Goal: Transaction & Acquisition: Purchase product/service

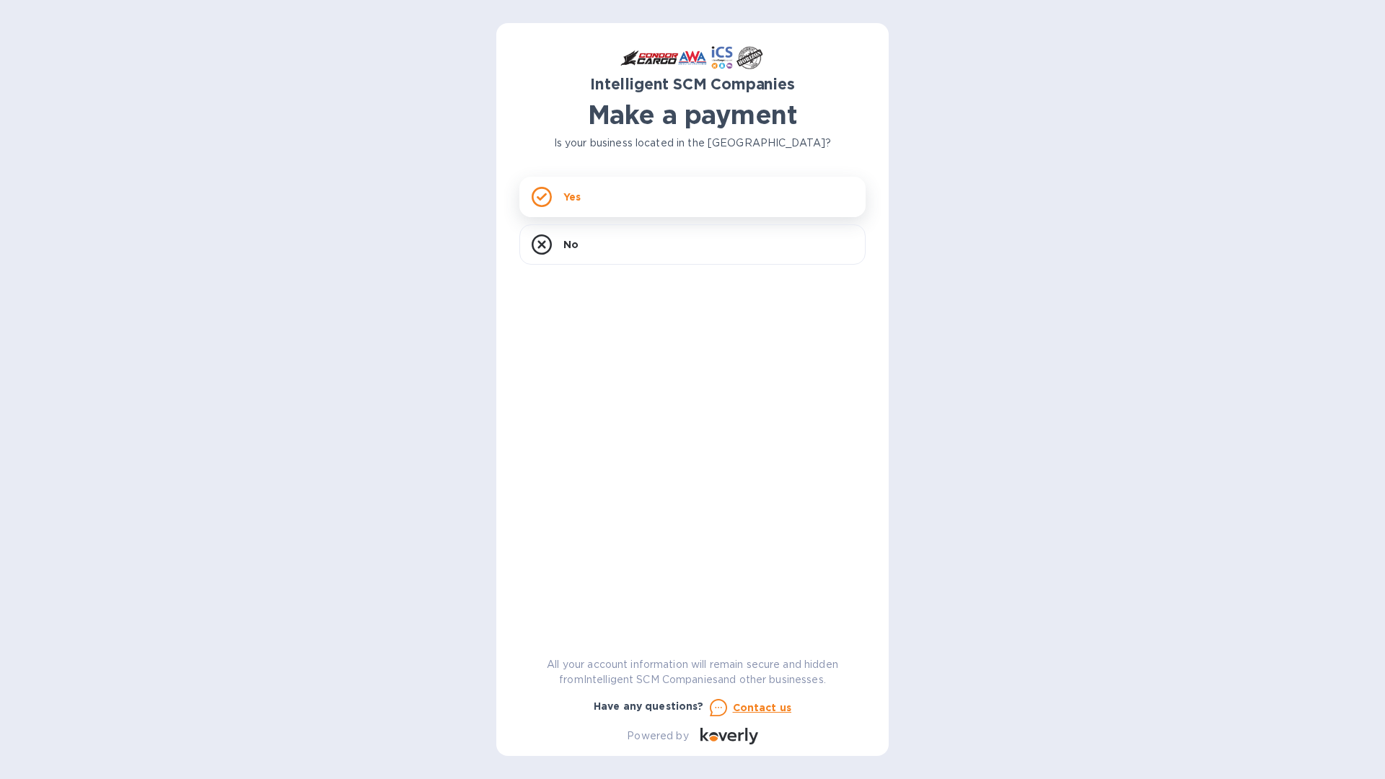
click at [631, 212] on div "Yes" at bounding box center [693, 197] width 346 height 40
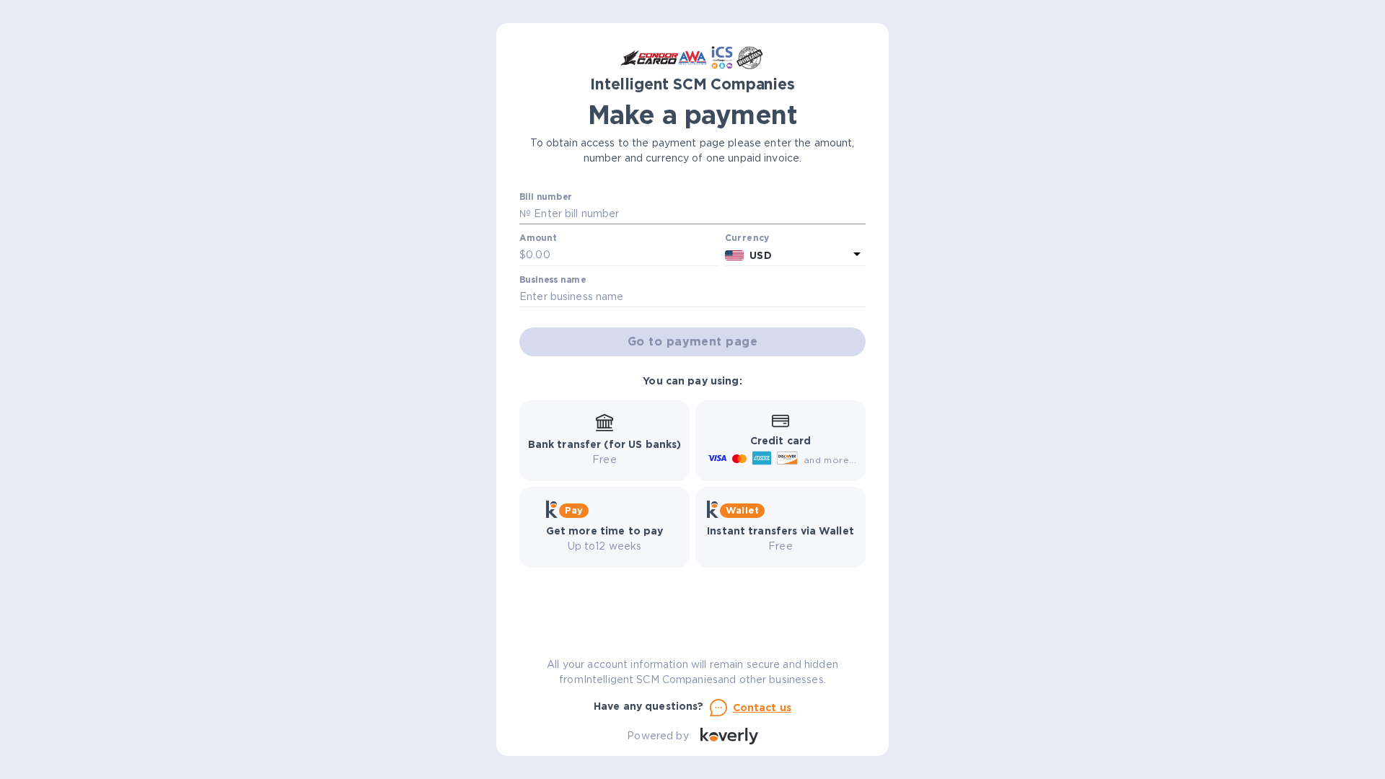
click at [650, 214] on input "text" at bounding box center [698, 214] width 335 height 22
paste input "S00525975"
type input "S00525975"
click at [608, 255] on input "text" at bounding box center [622, 256] width 193 height 22
type input "2,595.26"
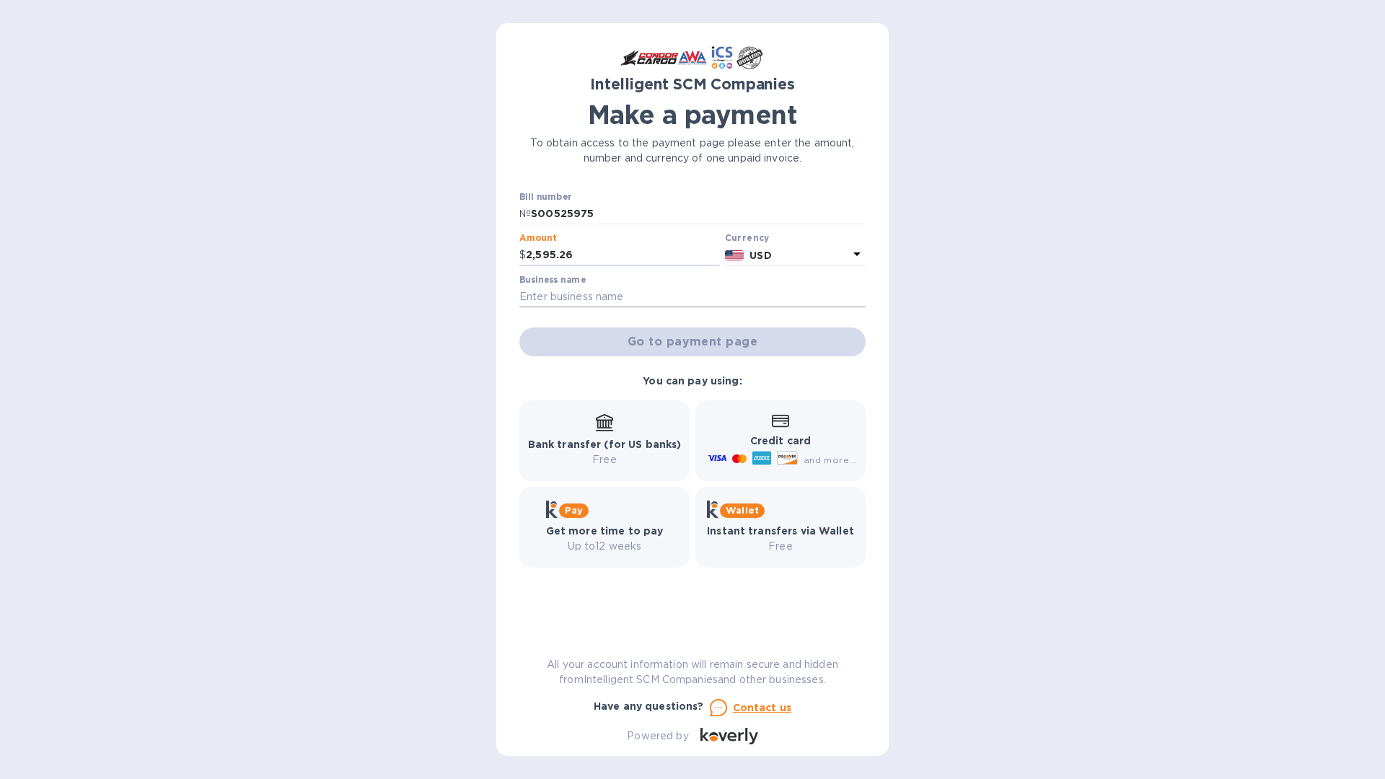
click at [647, 297] on input "text" at bounding box center [693, 297] width 346 height 22
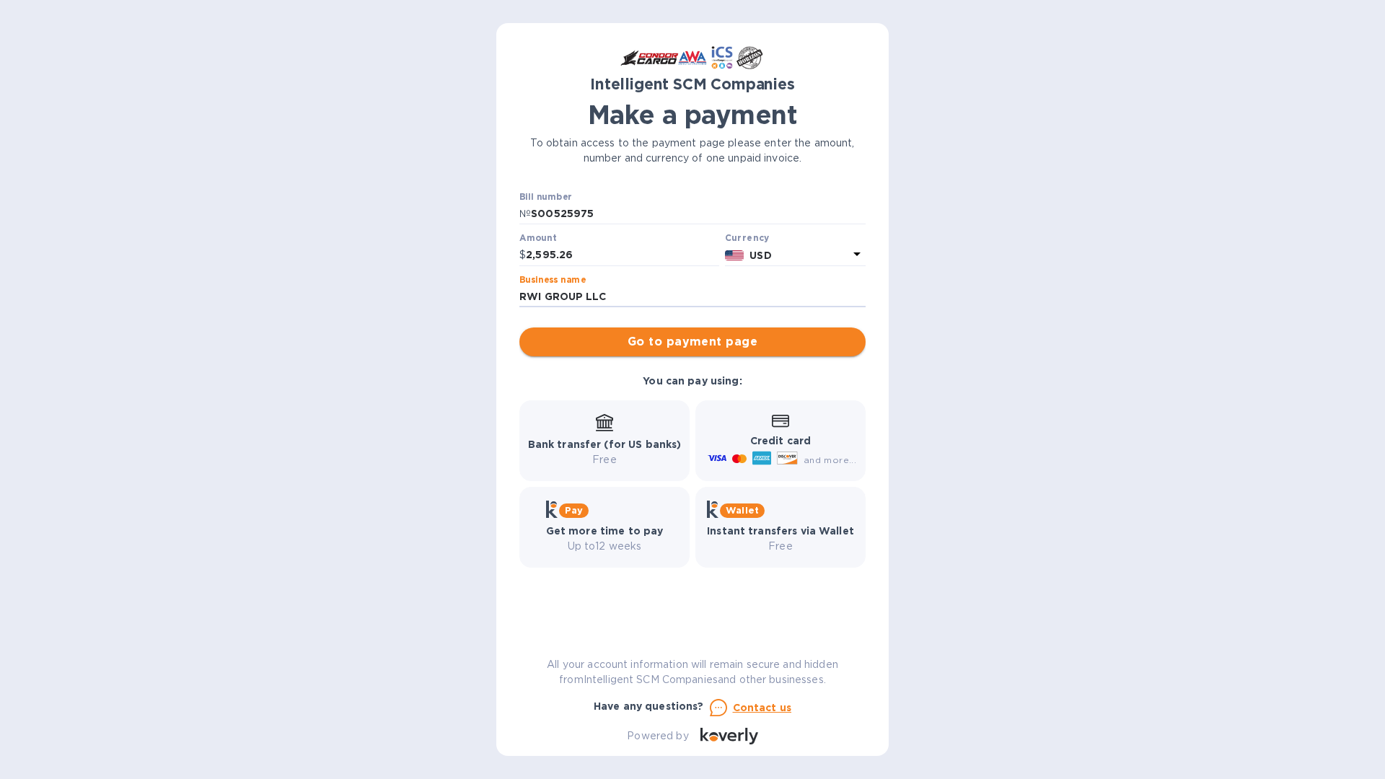
type input "RWI GROUP LLC"
click at [700, 339] on span "Go to payment page" at bounding box center [692, 341] width 323 height 17
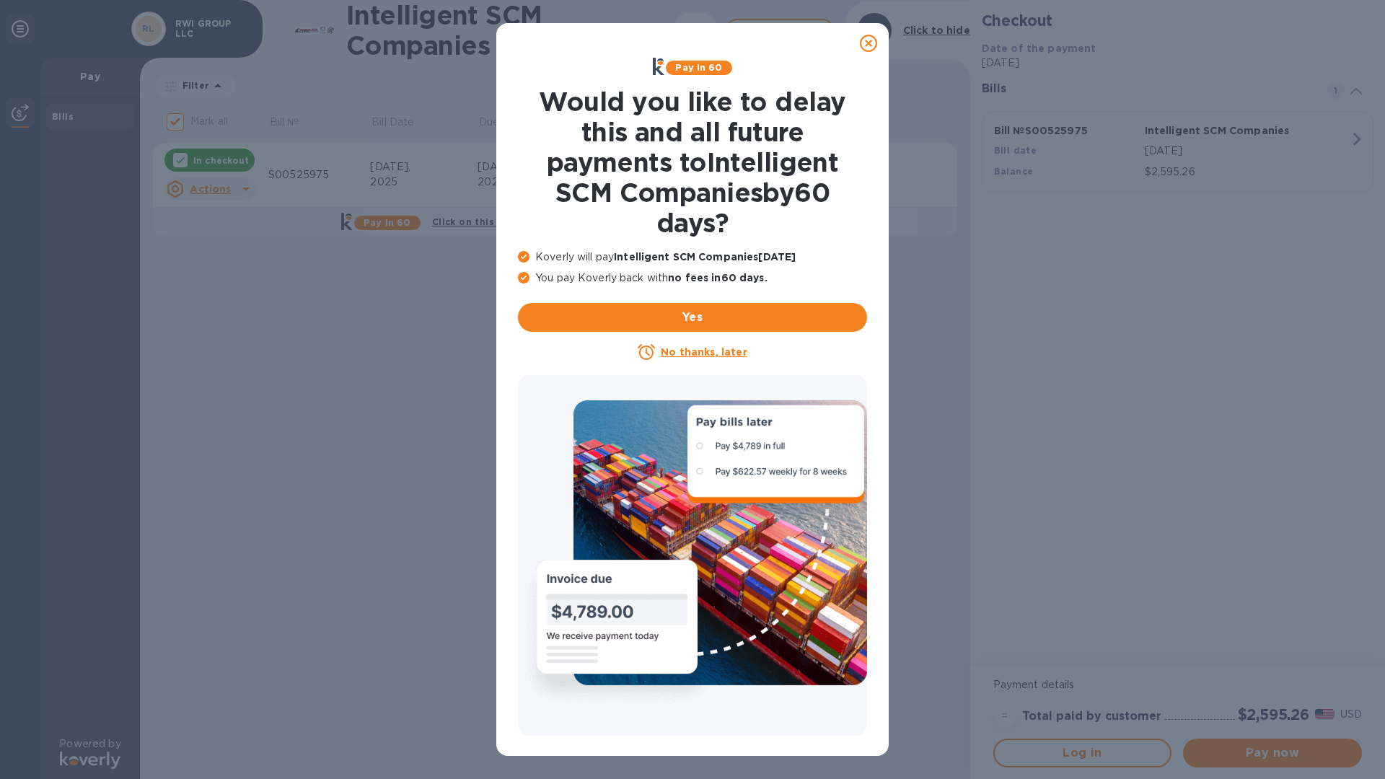
click at [703, 354] on u "No thanks, later" at bounding box center [704, 352] width 86 height 12
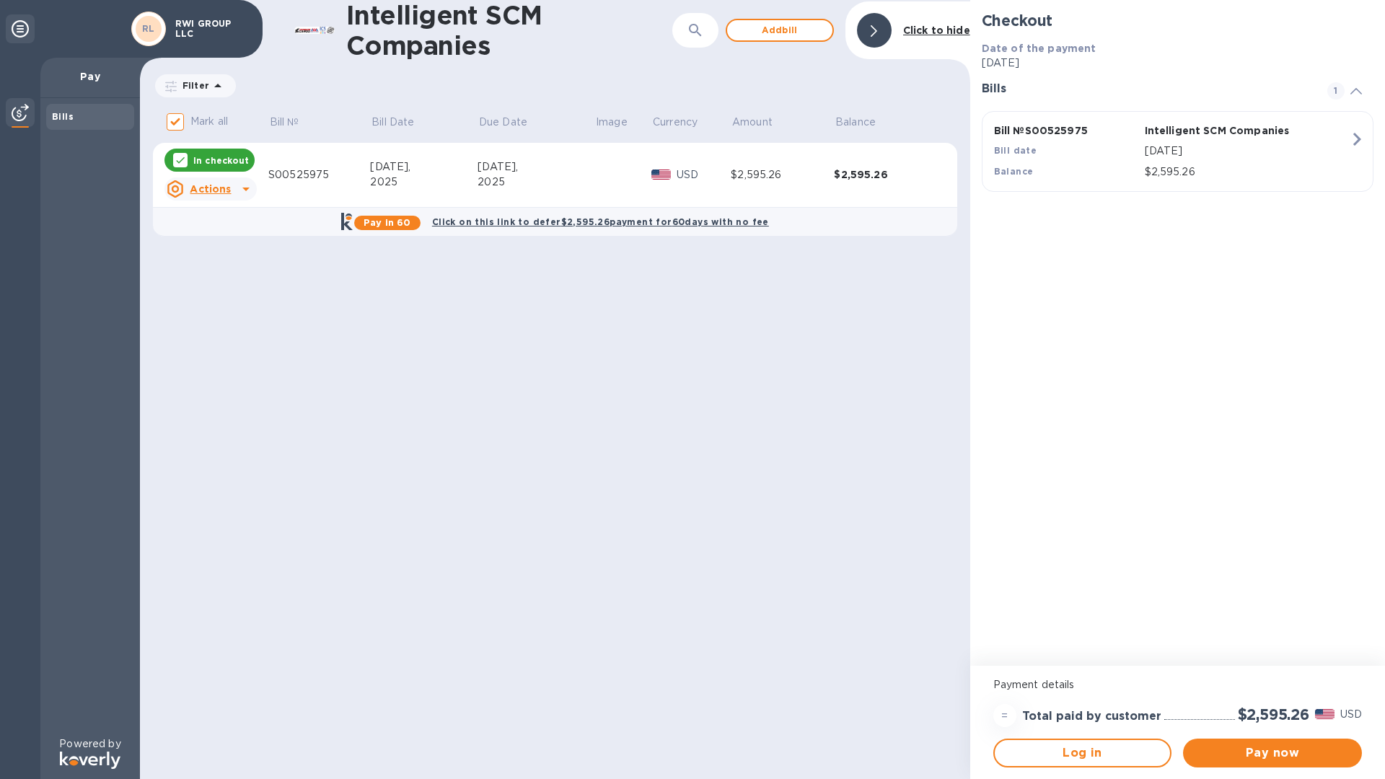
click at [242, 189] on icon at bounding box center [245, 188] width 17 height 17
click at [242, 189] on div at bounding box center [692, 389] width 1385 height 779
click at [454, 222] on b "Click on this link to defer $2,595.26 payment for 60 days with no fee" at bounding box center [600, 221] width 337 height 11
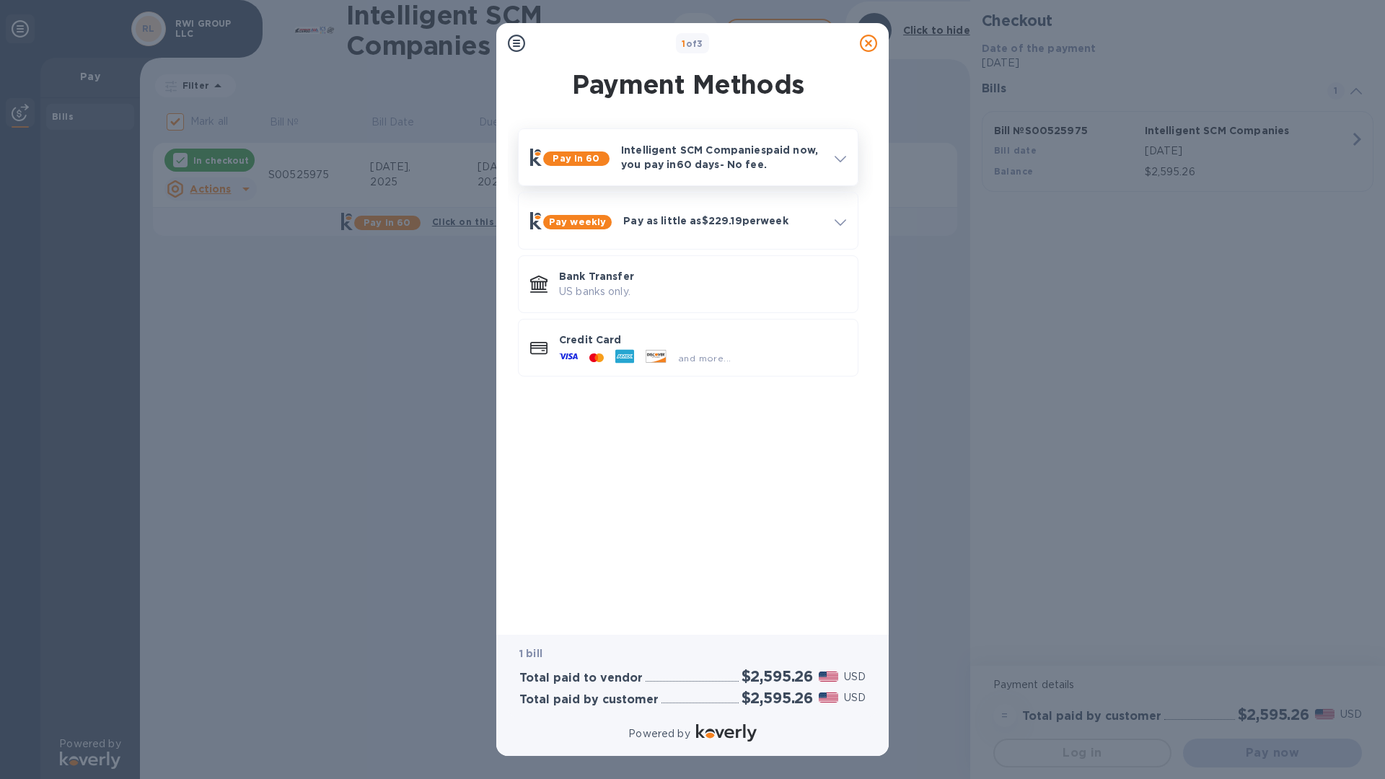
click at [606, 164] on div "Pay in 60" at bounding box center [576, 159] width 66 height 14
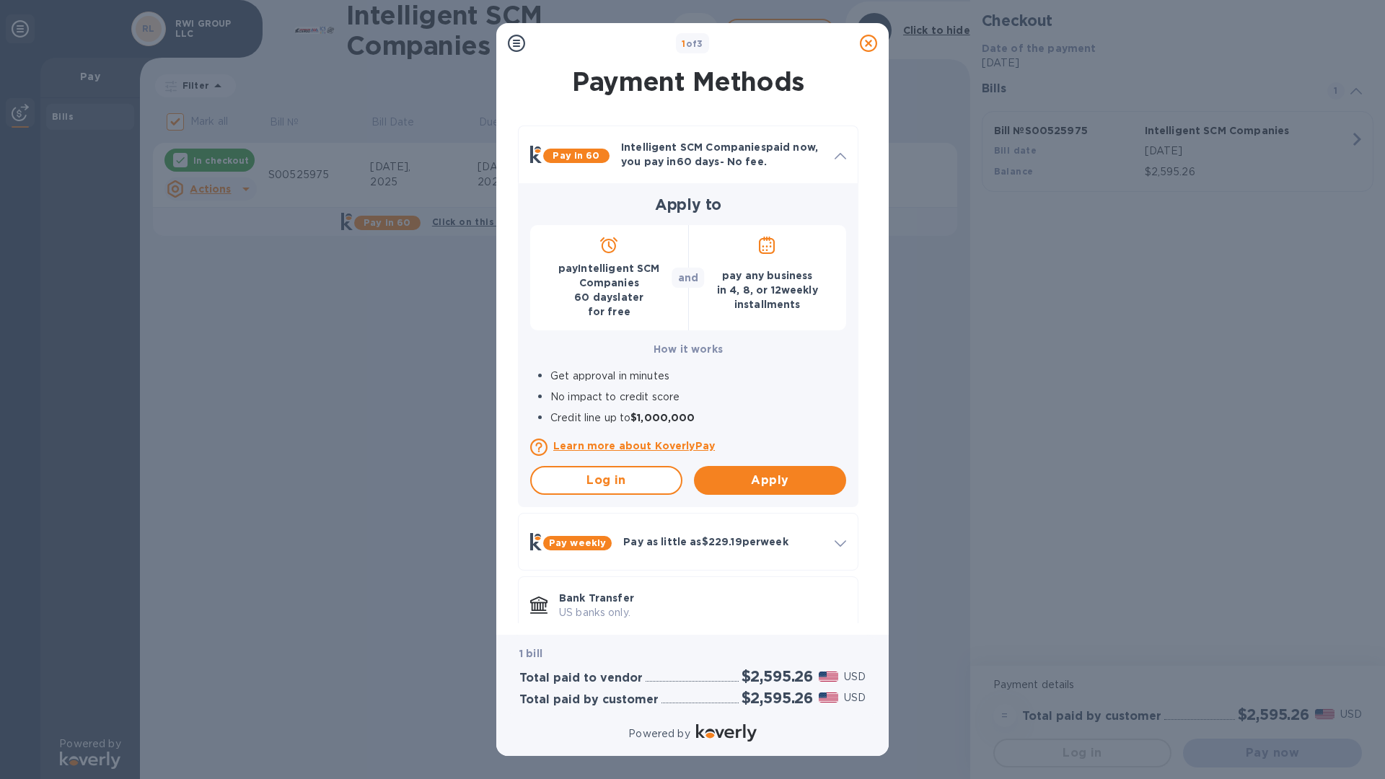
click at [573, 444] on p "Learn more about KoverlyPay" at bounding box center [699, 446] width 293 height 14
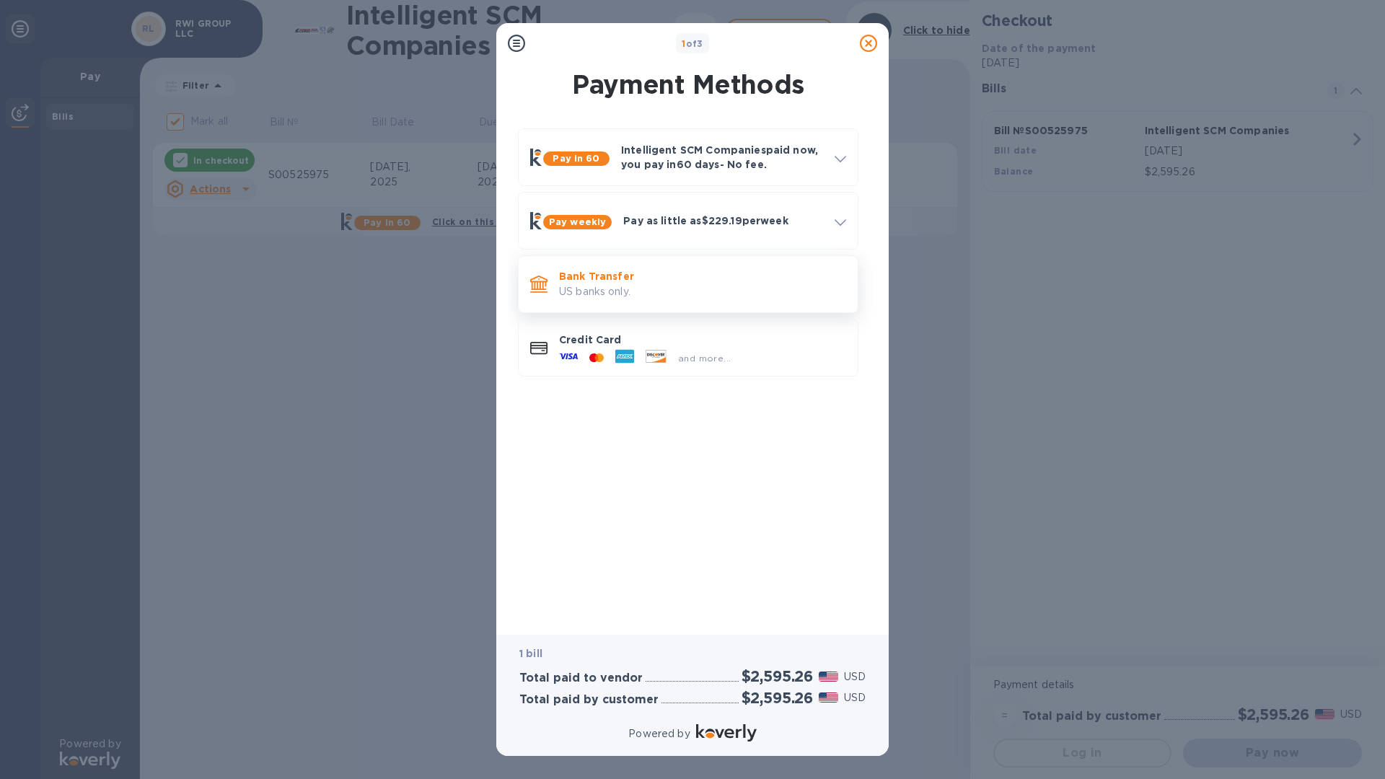
click at [611, 280] on p "Bank Transfer" at bounding box center [702, 276] width 287 height 14
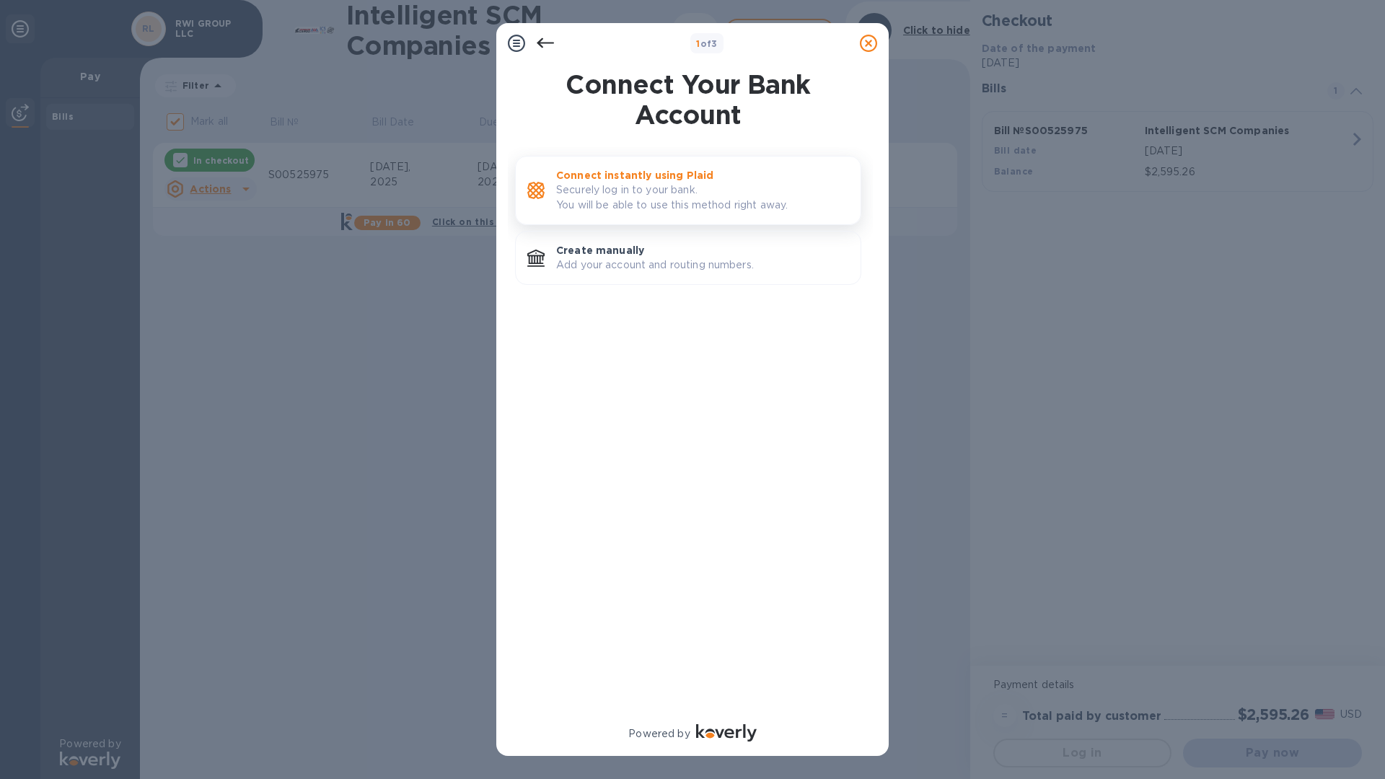
click at [645, 188] on p "Securely log in to your bank. You will be able to use this method right away." at bounding box center [702, 198] width 293 height 30
click at [648, 197] on p "Securely log in to your bank. You will be able to use this method right away." at bounding box center [702, 198] width 293 height 30
click at [623, 256] on p "Create manually" at bounding box center [702, 250] width 293 height 14
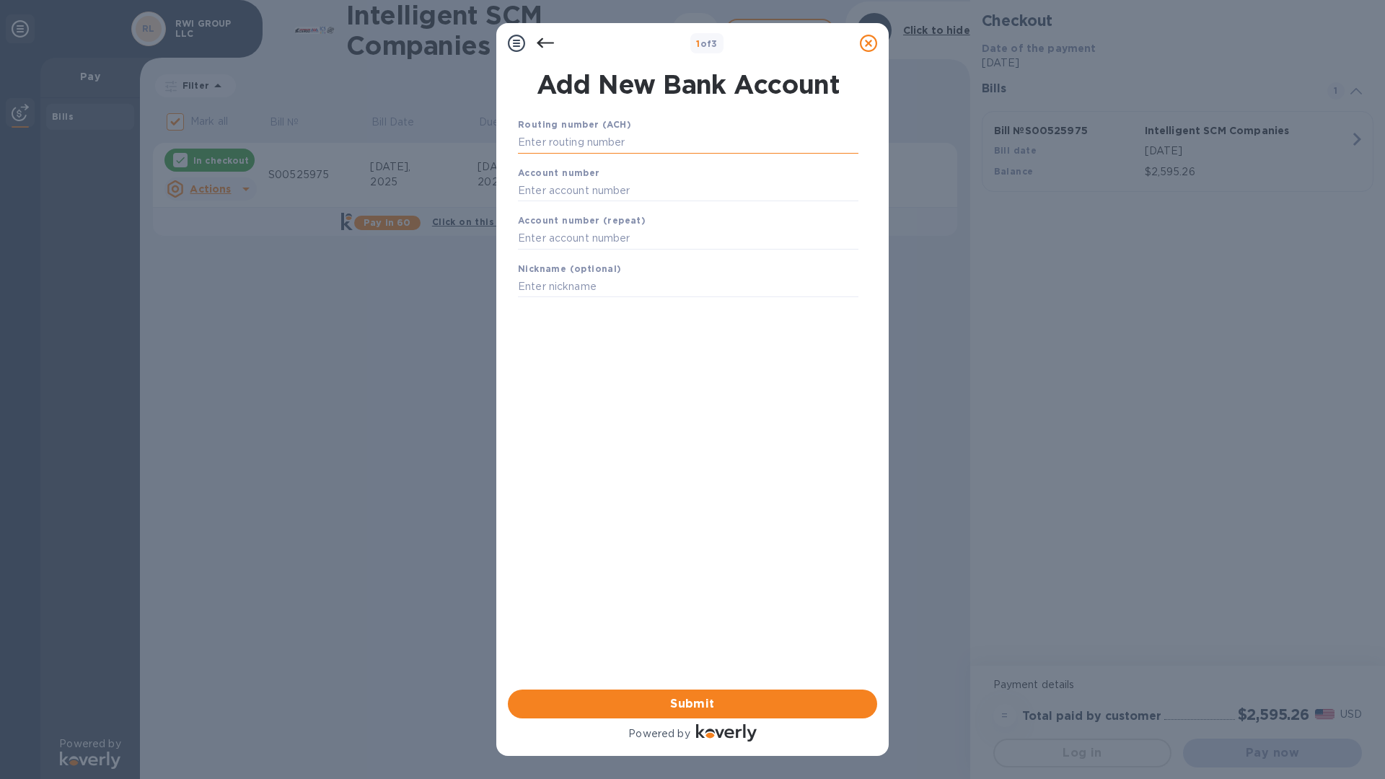
click at [632, 138] on input "text" at bounding box center [688, 143] width 341 height 22
type input "042101190"
click at [614, 210] on input "text" at bounding box center [688, 209] width 341 height 22
type input "7985167779"
click at [601, 266] on div "Account number (repeat)" at bounding box center [688, 249] width 352 height 48
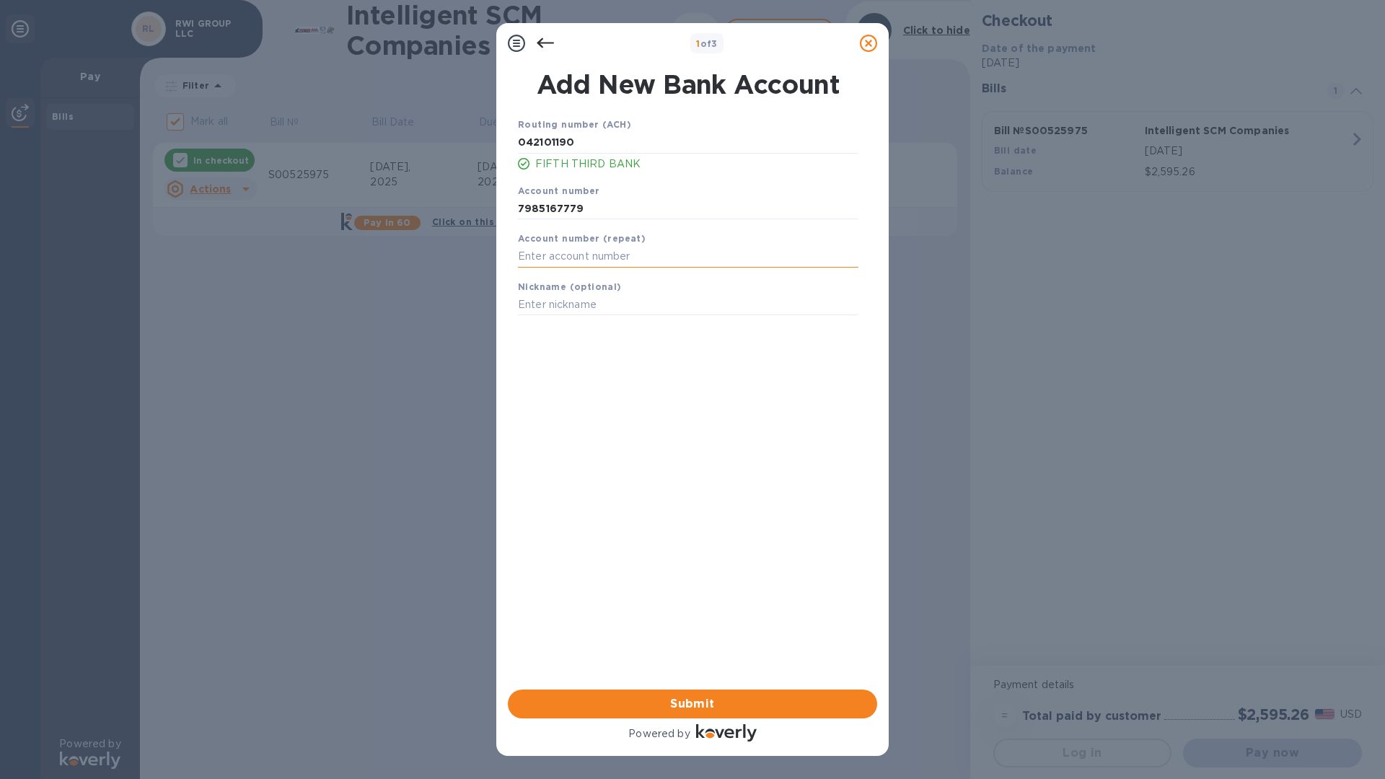
click at [601, 254] on input "text" at bounding box center [688, 257] width 341 height 22
type input "7985167779"
click at [593, 302] on input "text" at bounding box center [688, 305] width 341 height 22
click at [676, 701] on span "Submit" at bounding box center [693, 704] width 346 height 17
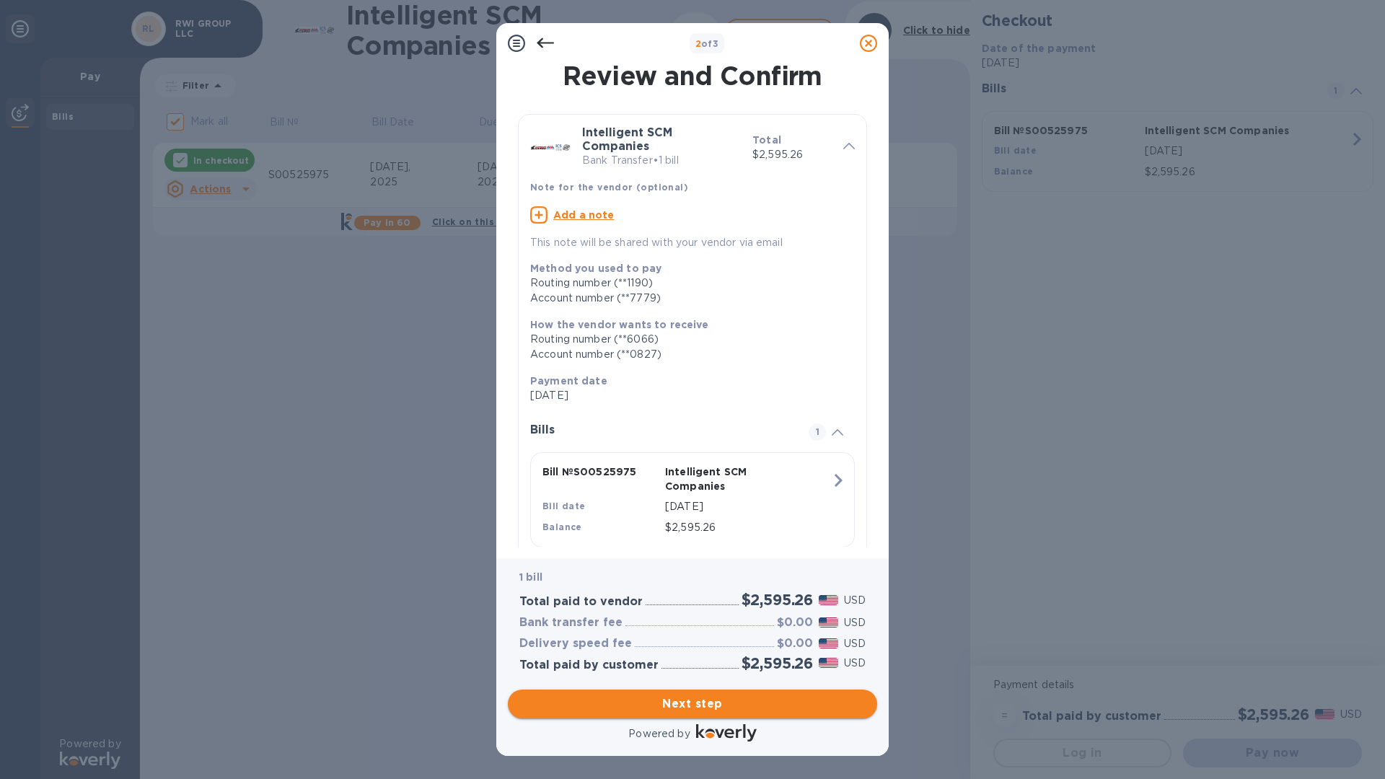
click at [683, 709] on span "Next step" at bounding box center [693, 704] width 346 height 17
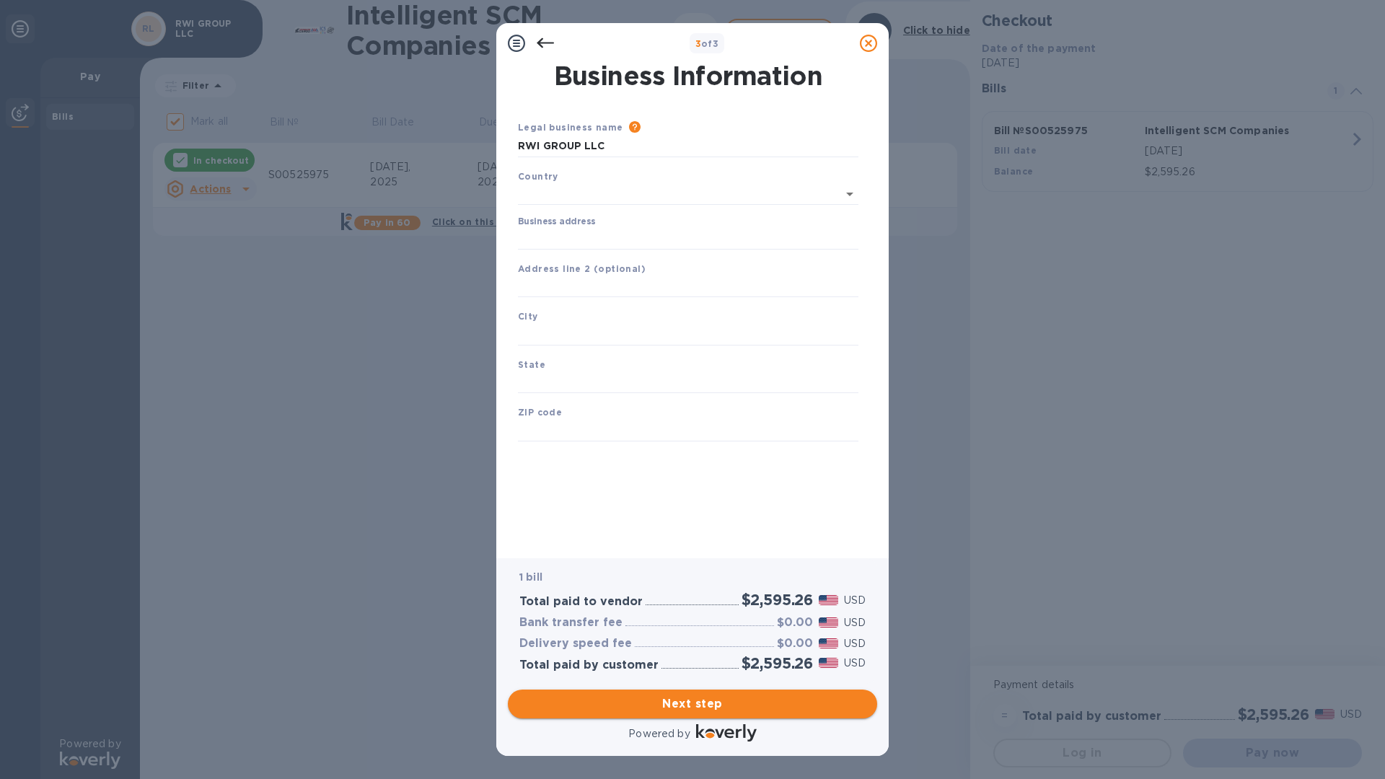
type input "[GEOGRAPHIC_DATA]"
type input "[STREET_ADDRESS]"
type input "Winchester"
type input "KY"
type input "40391"
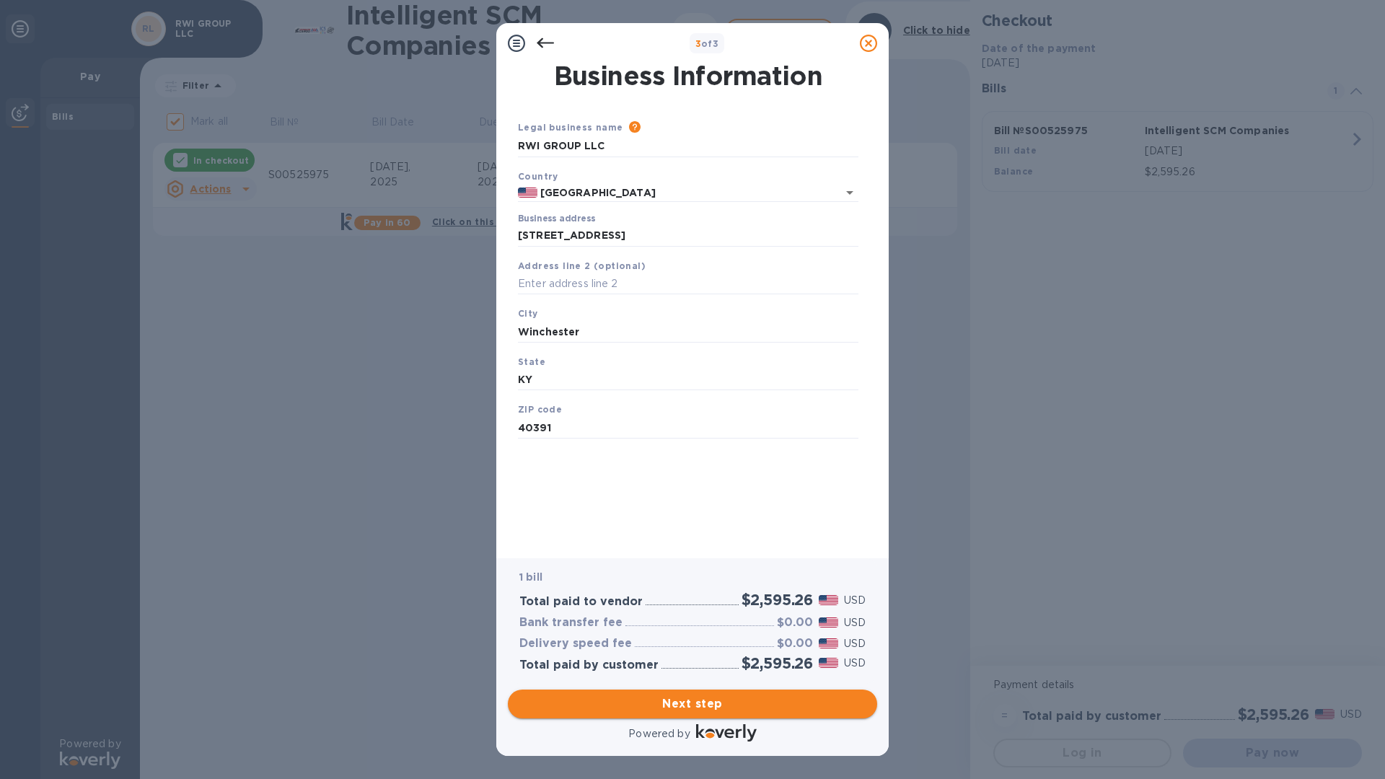
click at [686, 709] on span "Next step" at bounding box center [693, 704] width 346 height 17
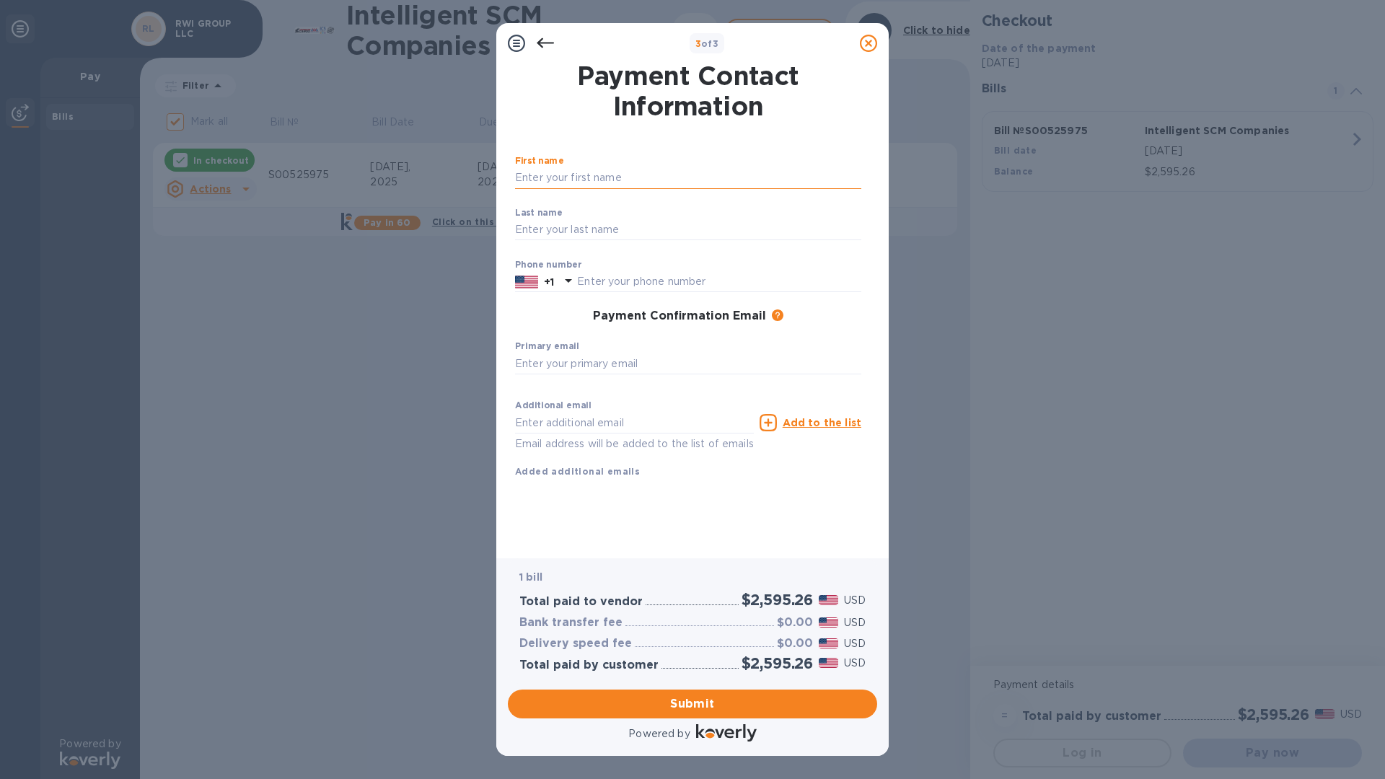
type input "K"
type input "[PERSON_NAME]"
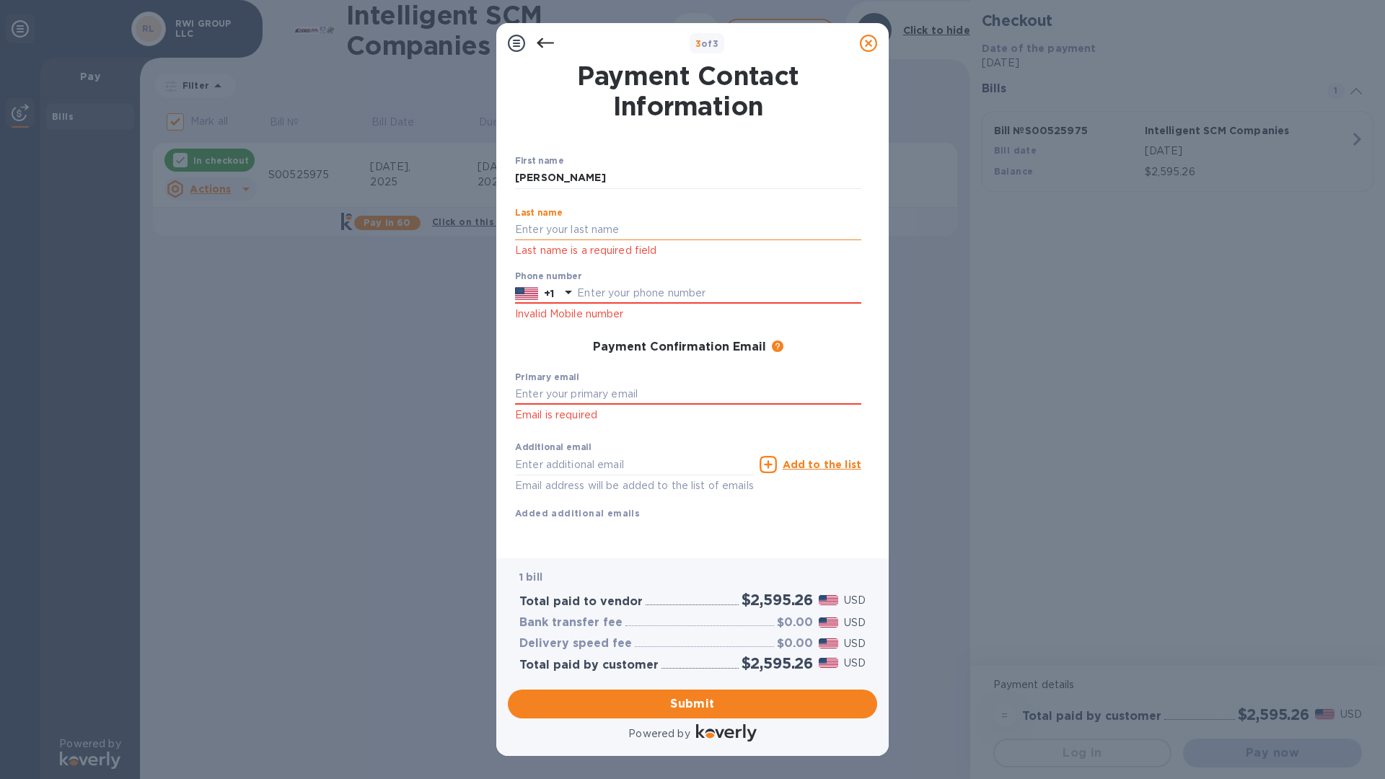
click at [584, 229] on input "text" at bounding box center [688, 230] width 346 height 22
type input "Tocash"
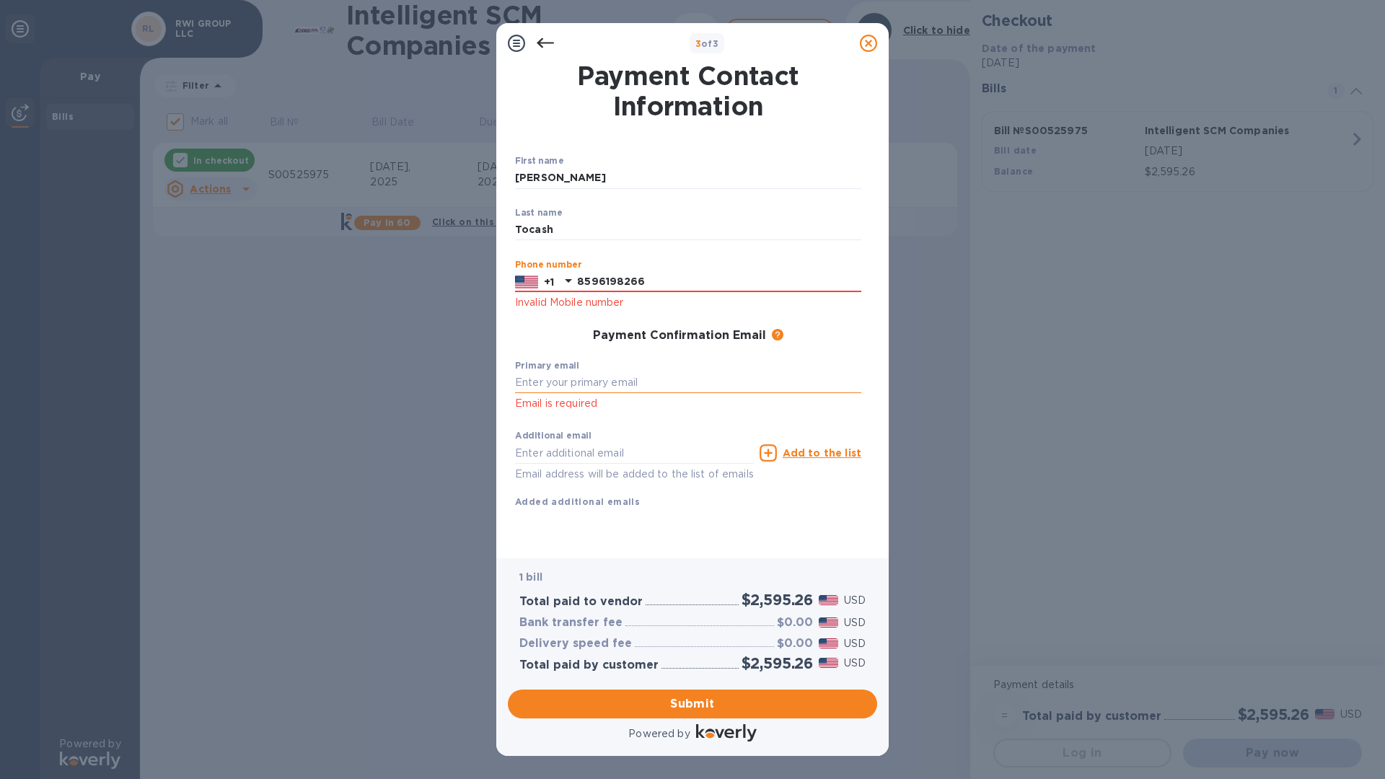
type input "8596198266"
type input "[PERSON_NAME][EMAIL_ADDRESS][DOMAIN_NAME]"
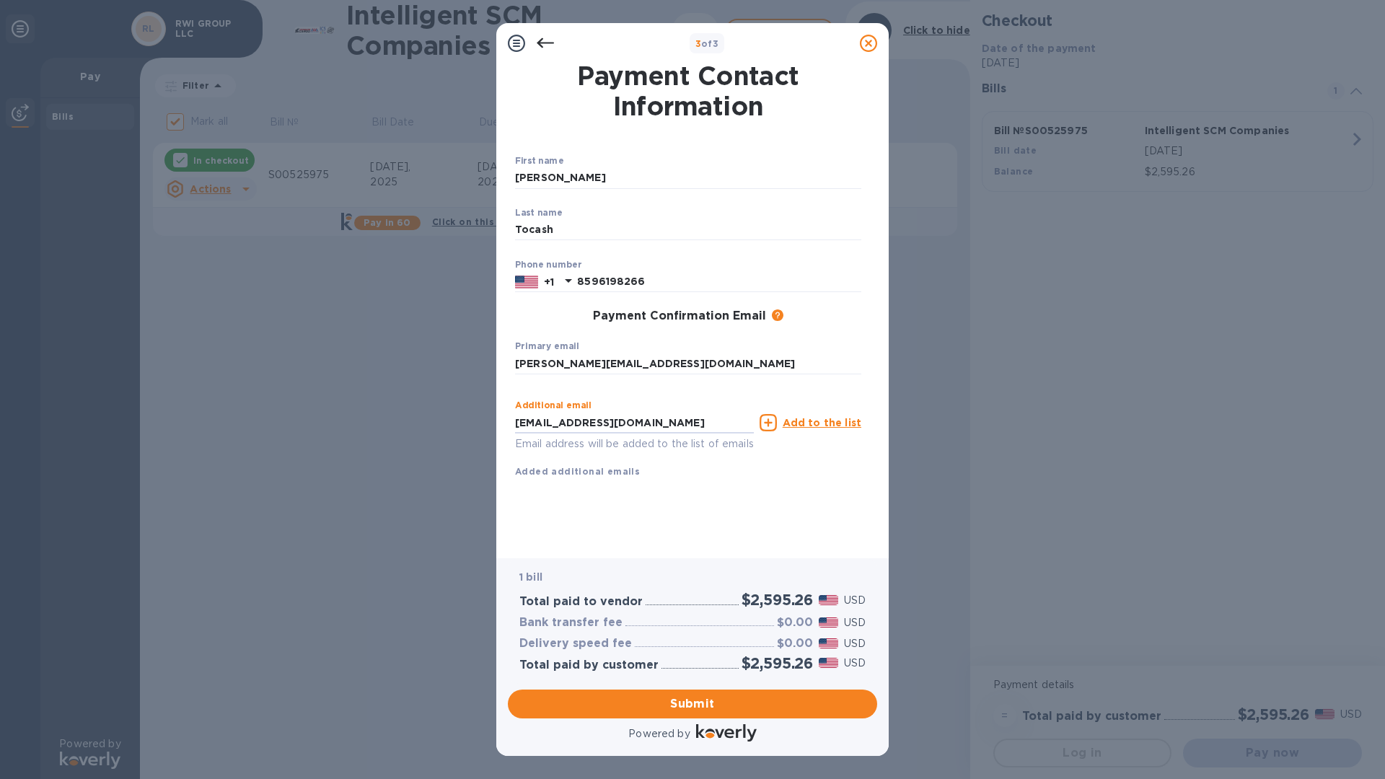
type input "[EMAIL_ADDRESS][DOMAIN_NAME]"
click at [671, 525] on div "Payment Contact Information First name [PERSON_NAME] ​ Last name [PERSON_NAME] …" at bounding box center [692, 300] width 355 height 475
click at [684, 709] on span "Submit" at bounding box center [693, 704] width 346 height 17
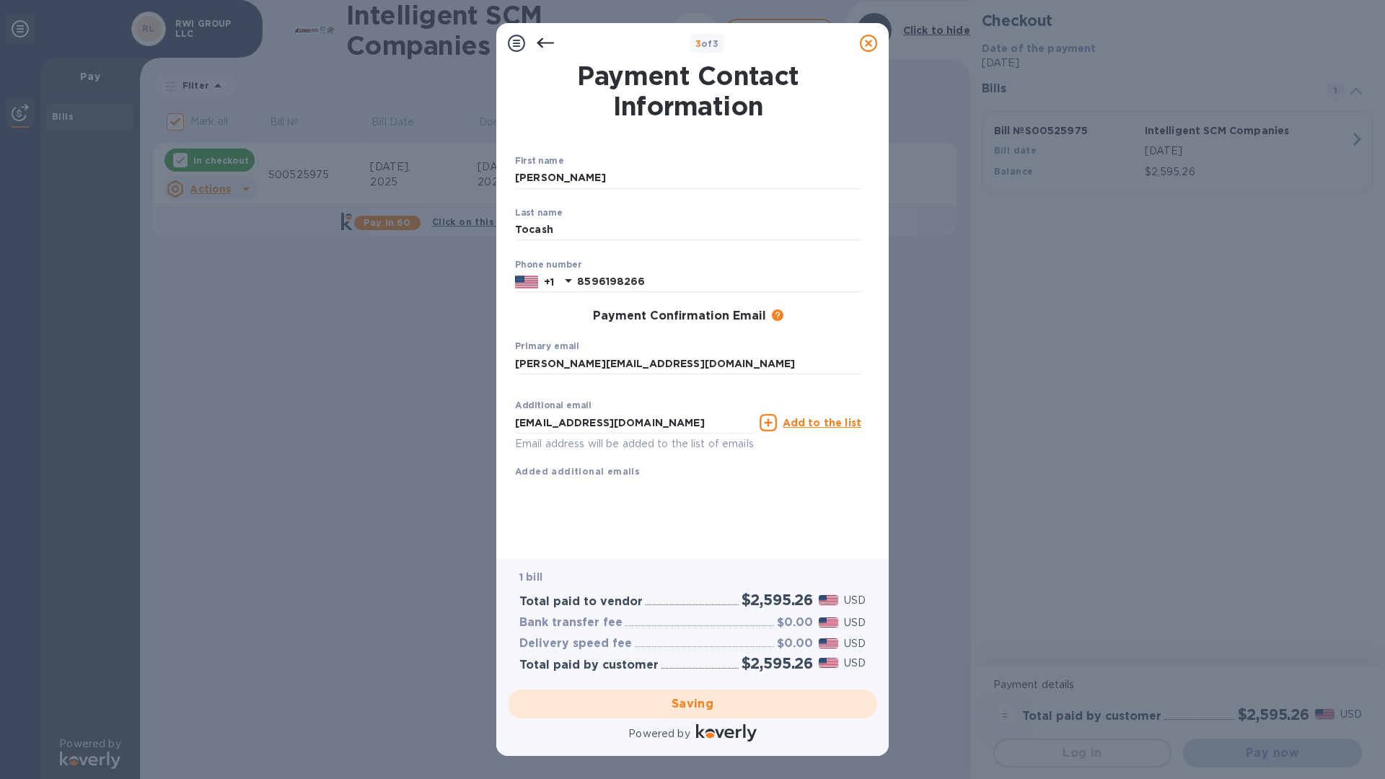
checkbox input "false"
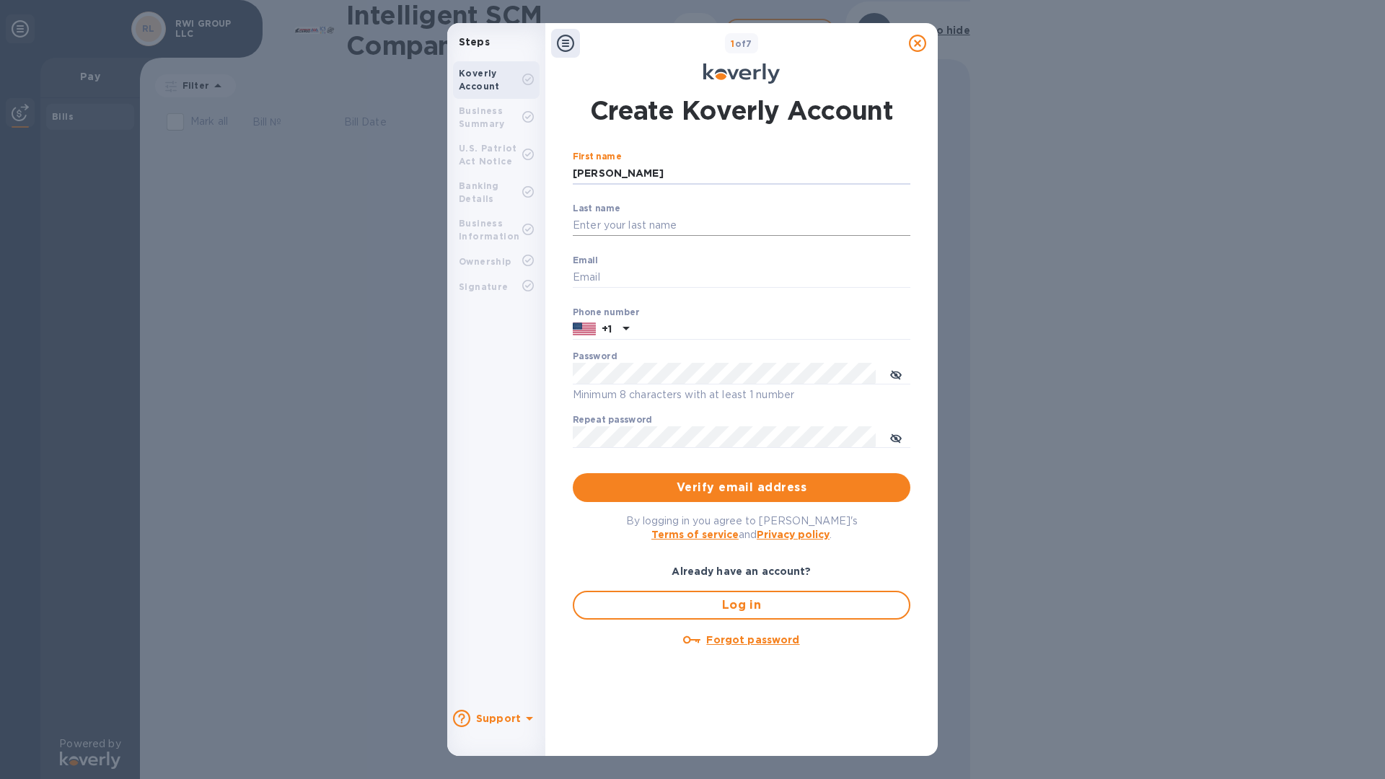
type input "[PERSON_NAME]"
type input "Tocash"
click at [623, 292] on p "​" at bounding box center [742, 298] width 338 height 17
type input "[PERSON_NAME][EMAIL_ADDRESS][DOMAIN_NAME]"
type input "8596198266"
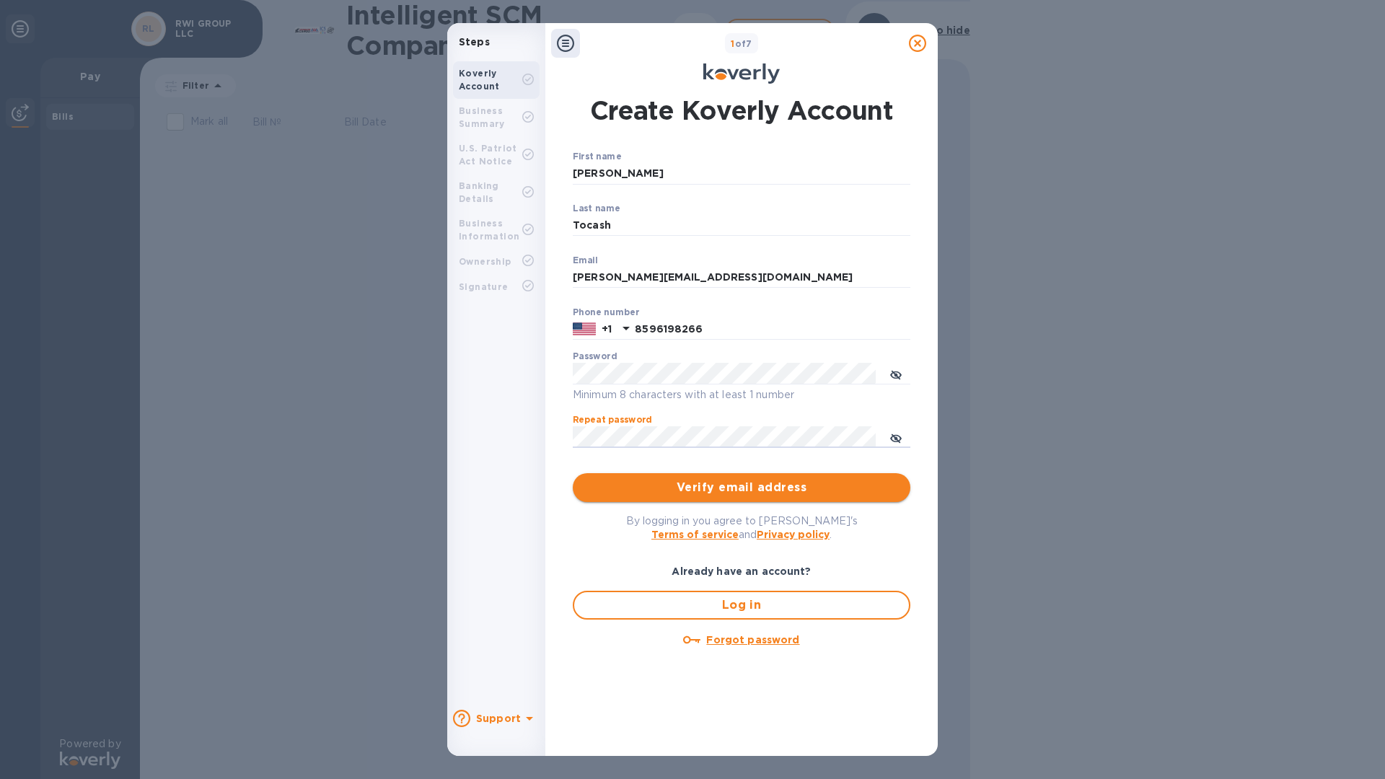
click at [718, 486] on span "Verify email address" at bounding box center [741, 487] width 315 height 17
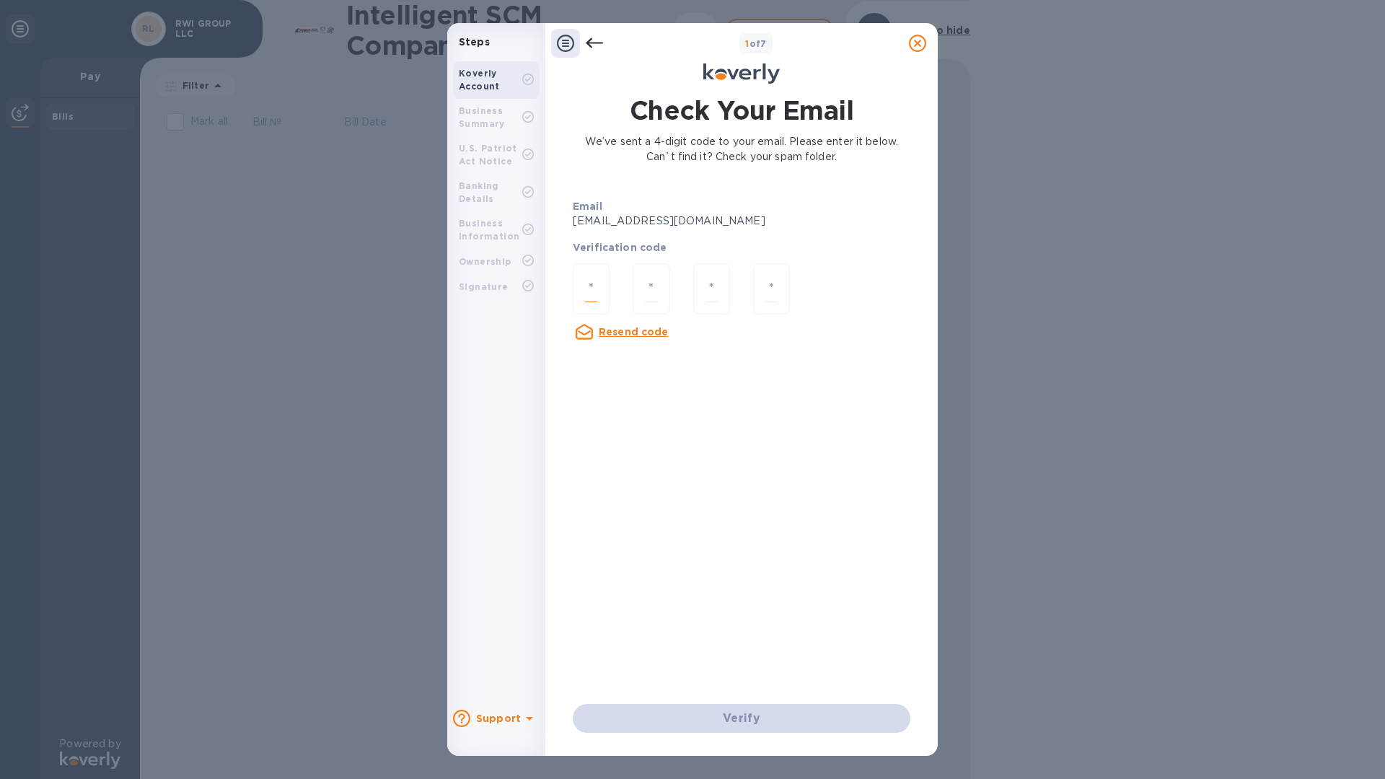
click at [595, 292] on input "number" at bounding box center [591, 289] width 12 height 27
type input "9"
type input "0"
type input "2"
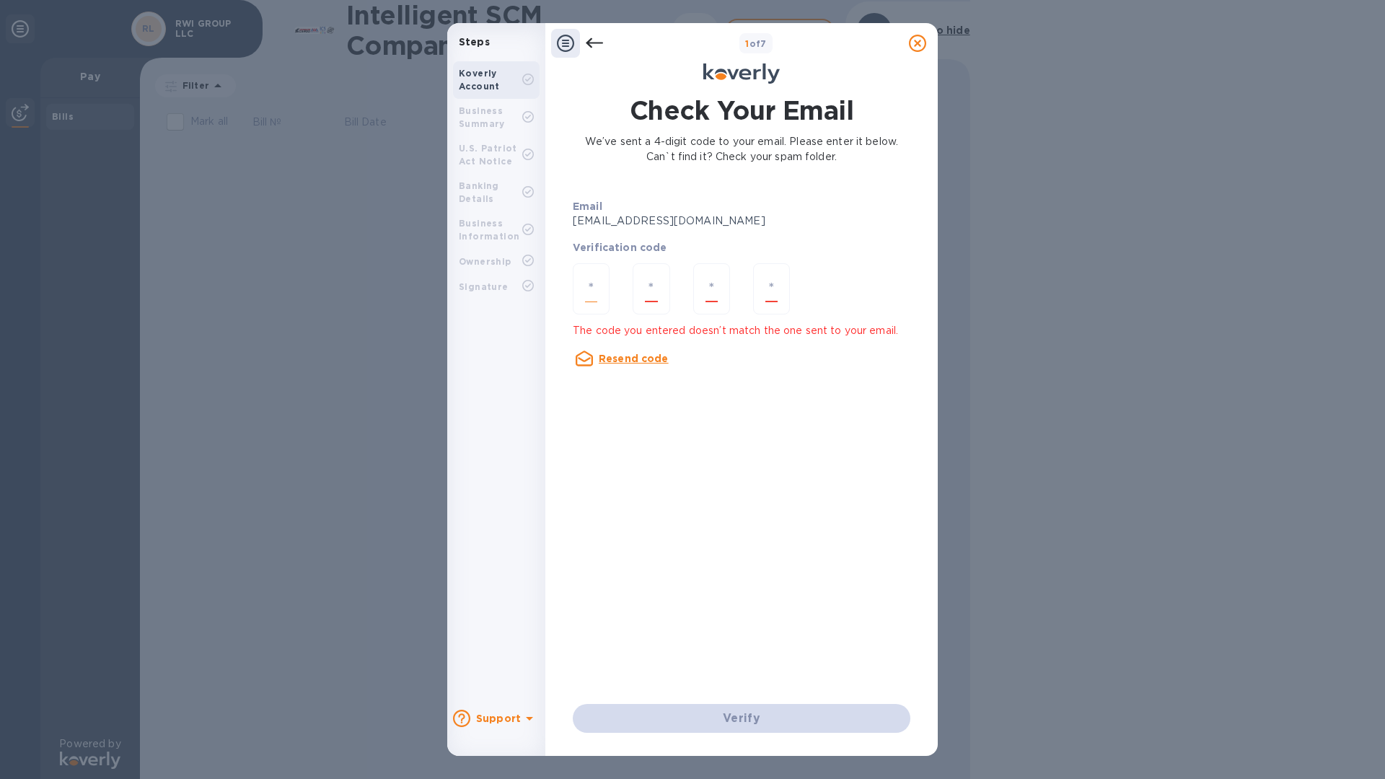
click at [597, 285] on input "number" at bounding box center [591, 289] width 12 height 27
type input "9"
type input "0"
type input "2"
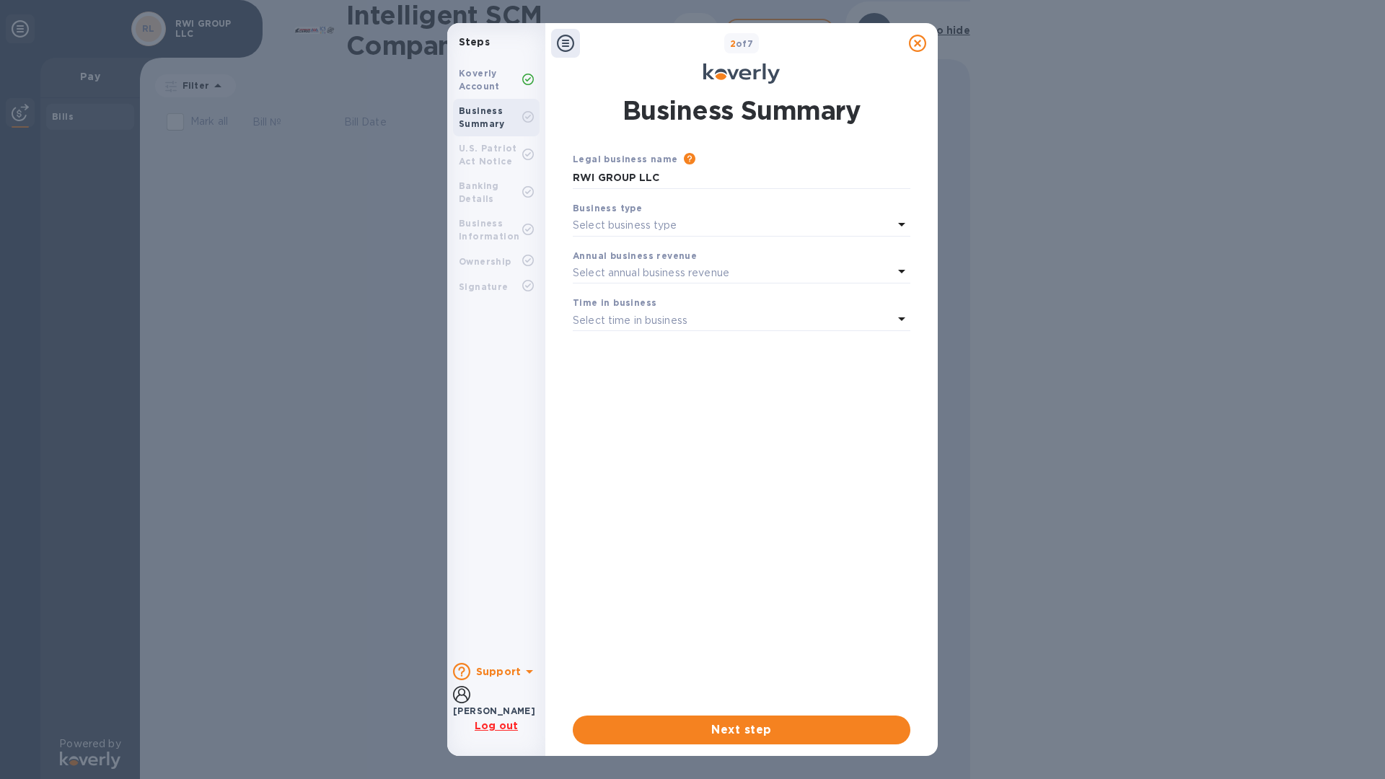
click at [702, 224] on div "Select business type" at bounding box center [733, 226] width 320 height 20
click at [660, 358] on p "Limited Liability Company (LLC)" at bounding box center [735, 365] width 303 height 15
click at [656, 273] on p "Select annual business revenue" at bounding box center [651, 273] width 157 height 15
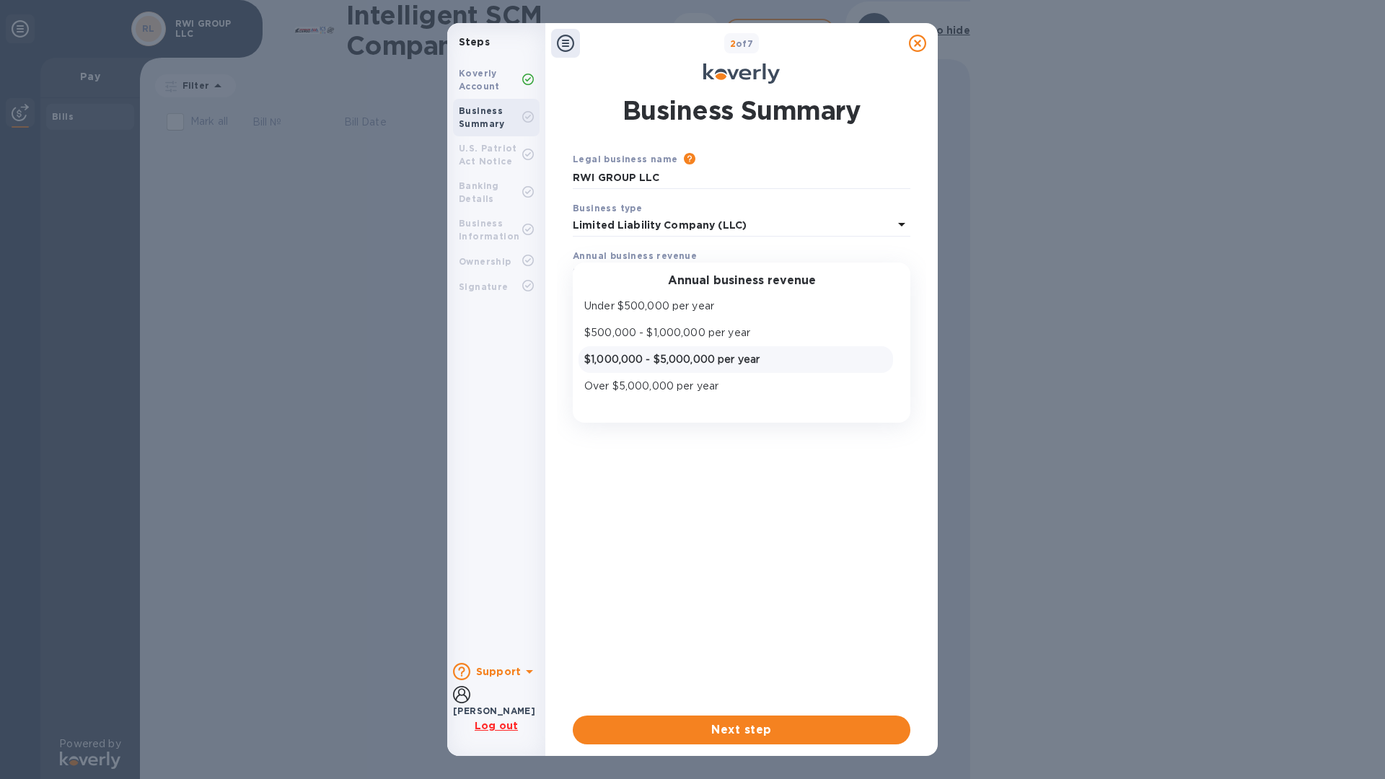
click at [656, 359] on p "$1,000,000 - $5,000,000 per year" at bounding box center [735, 359] width 303 height 15
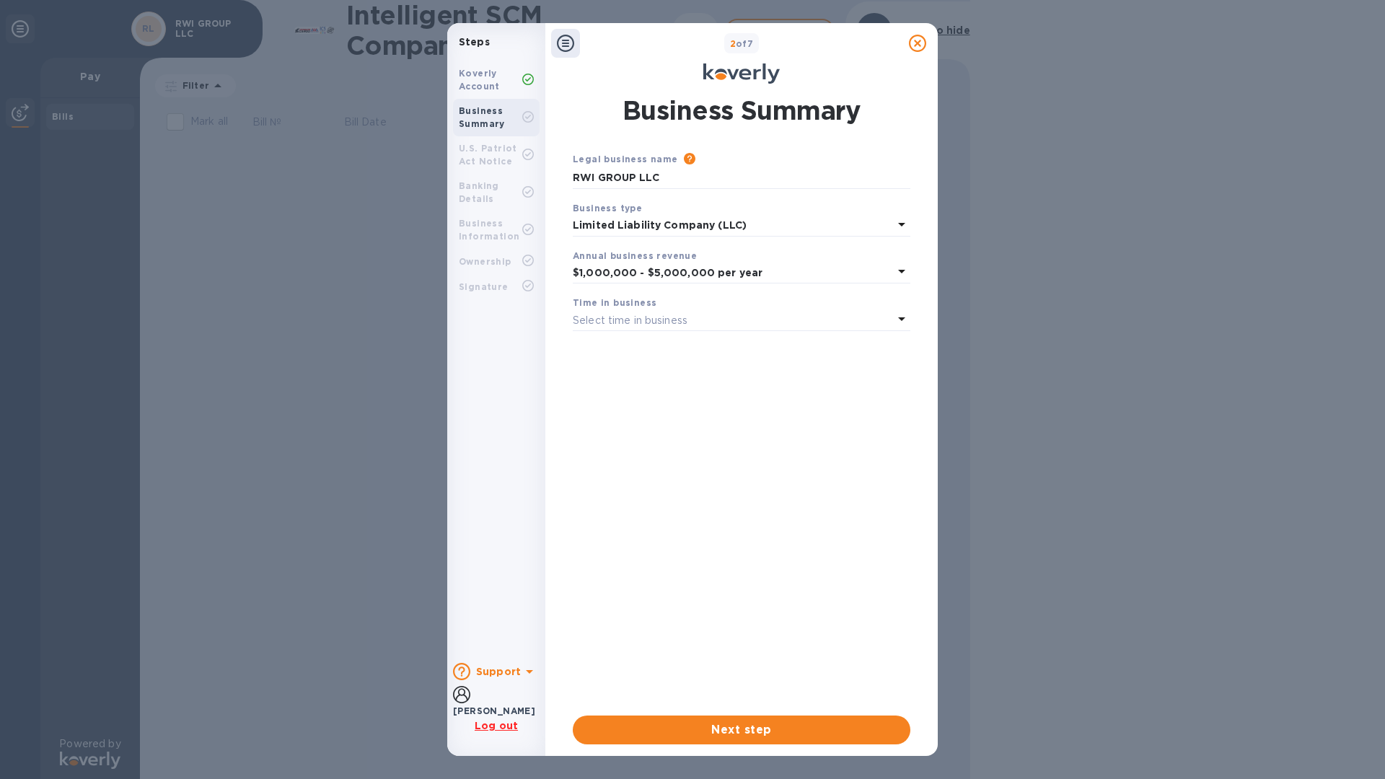
click at [660, 318] on p "Select time in business" at bounding box center [630, 320] width 115 height 15
click at [642, 397] on div "3 - 5 years" at bounding box center [736, 407] width 309 height 21
click at [677, 731] on span "Next step" at bounding box center [741, 730] width 315 height 17
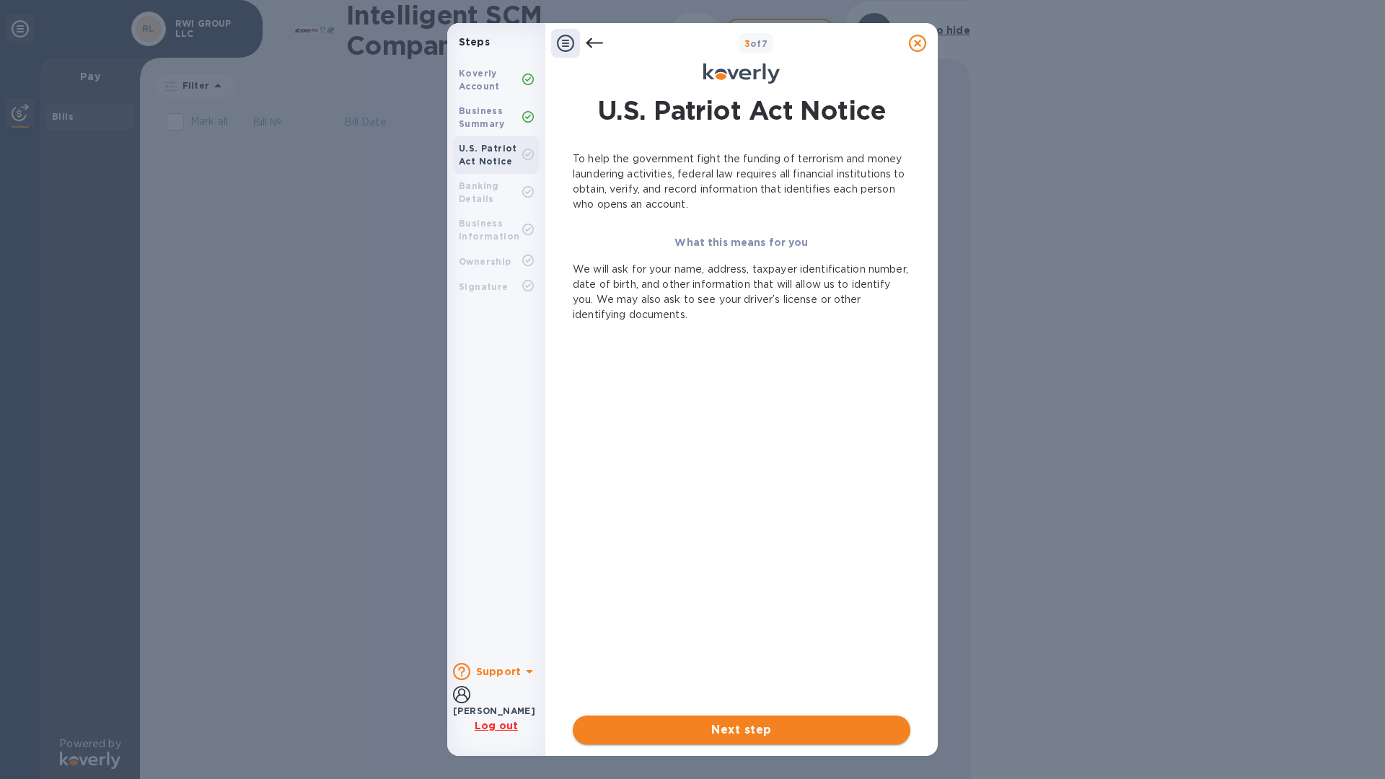
click at [711, 732] on span "Next step" at bounding box center [741, 730] width 315 height 17
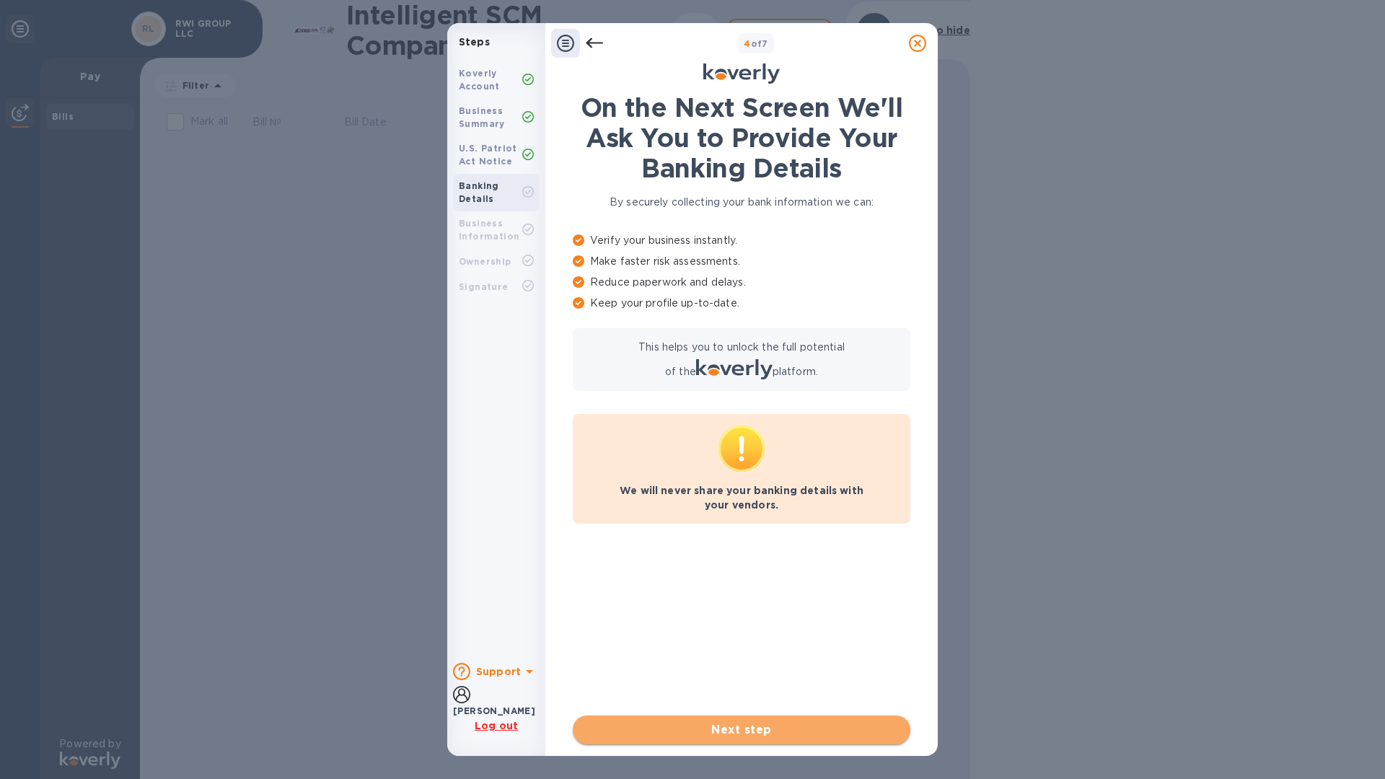
click at [712, 728] on span "Next step" at bounding box center [741, 730] width 315 height 17
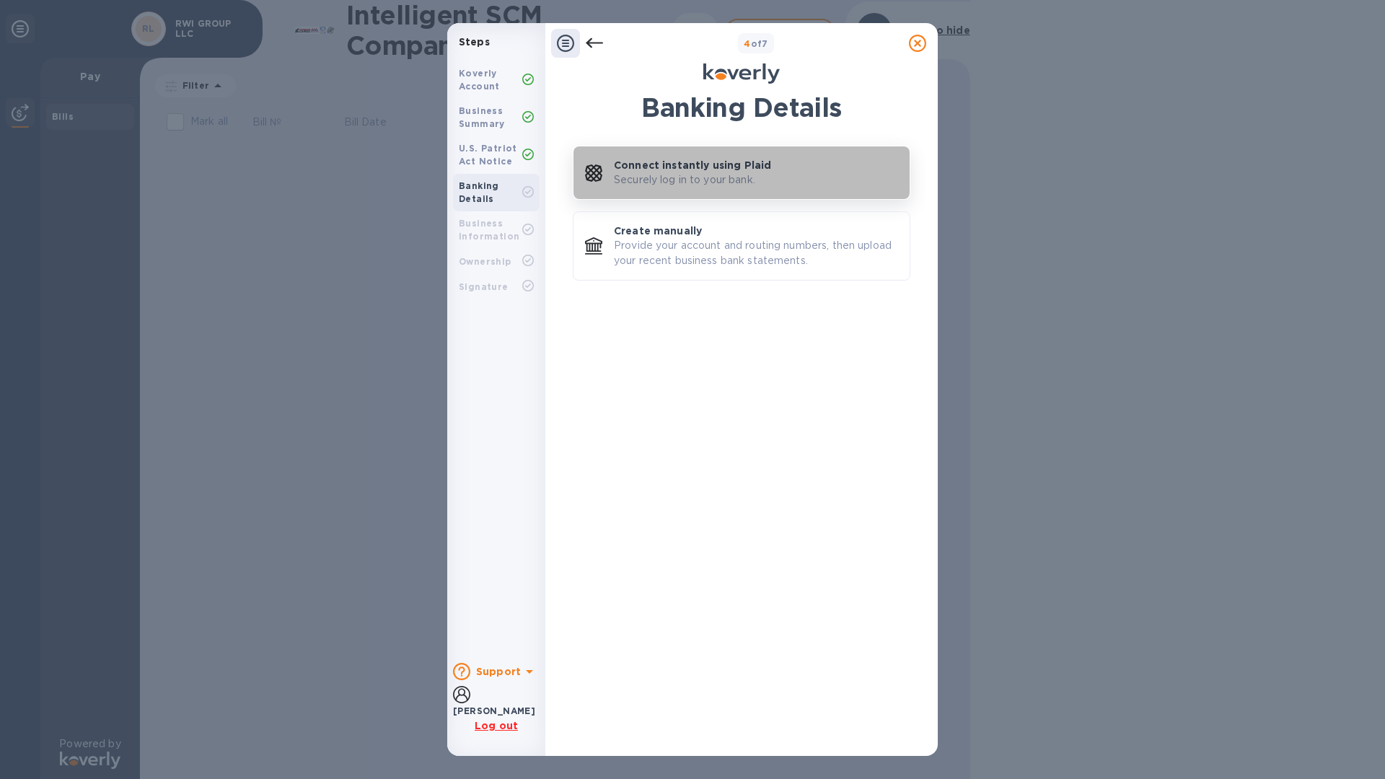
click at [686, 172] on p "Securely log in to your bank." at bounding box center [684, 179] width 141 height 15
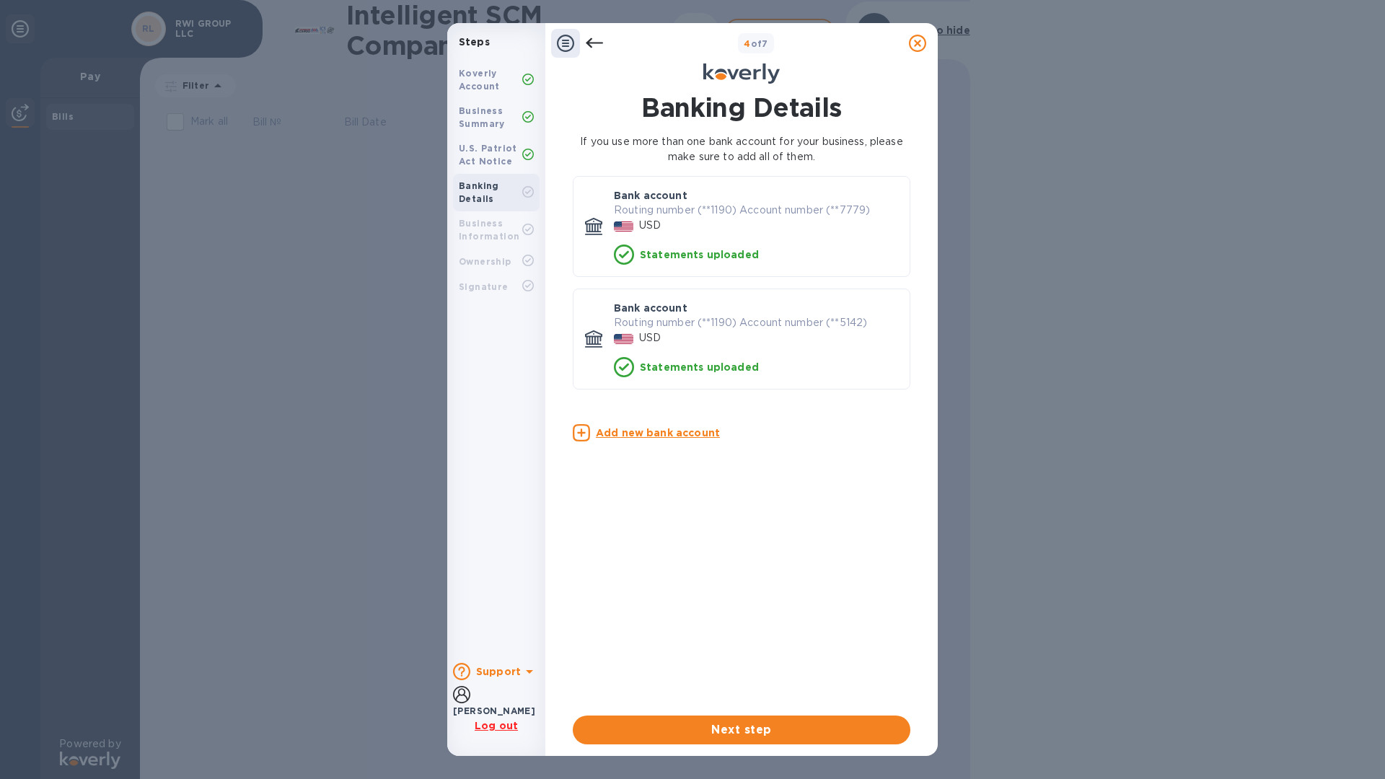
click at [609, 437] on u "Add new bank account" at bounding box center [658, 433] width 124 height 12
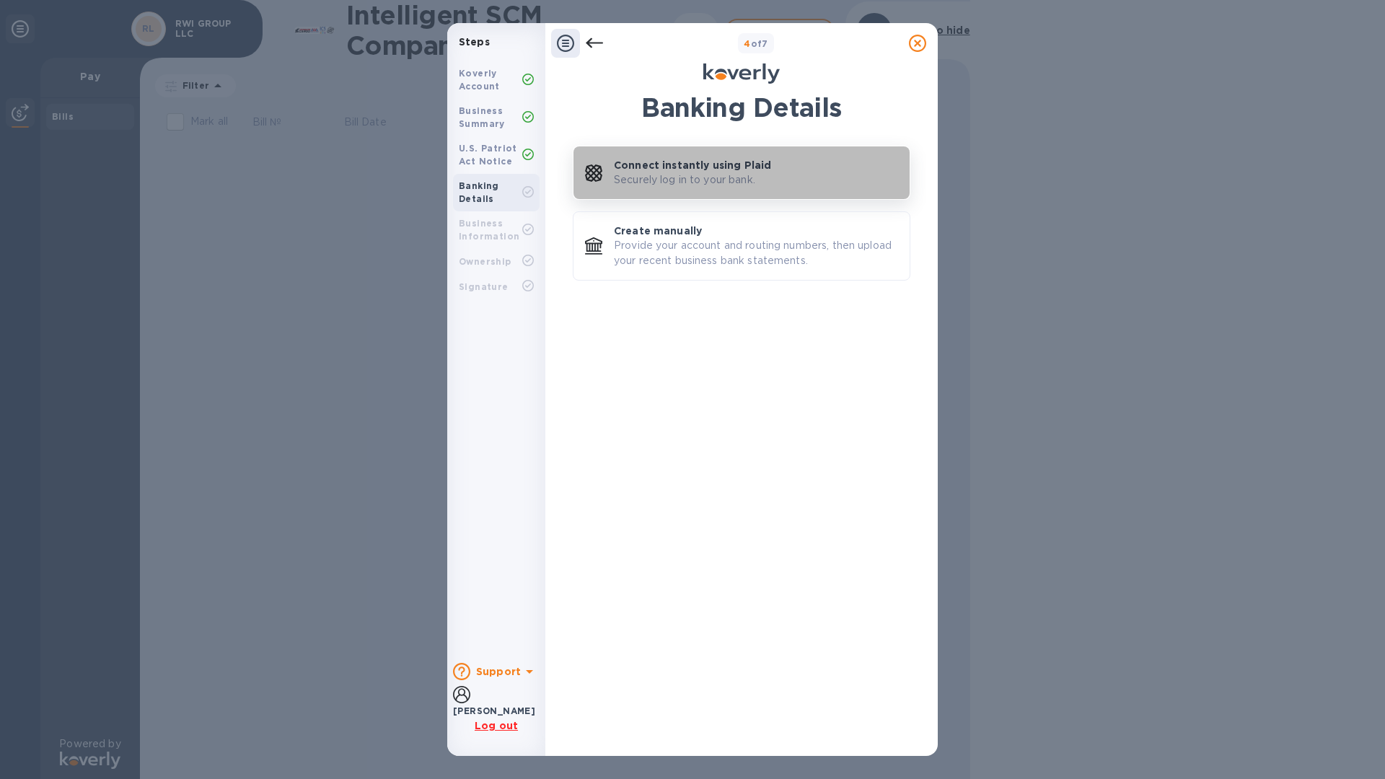
click at [693, 167] on p "Connect instantly using Plaid" at bounding box center [692, 165] width 157 height 14
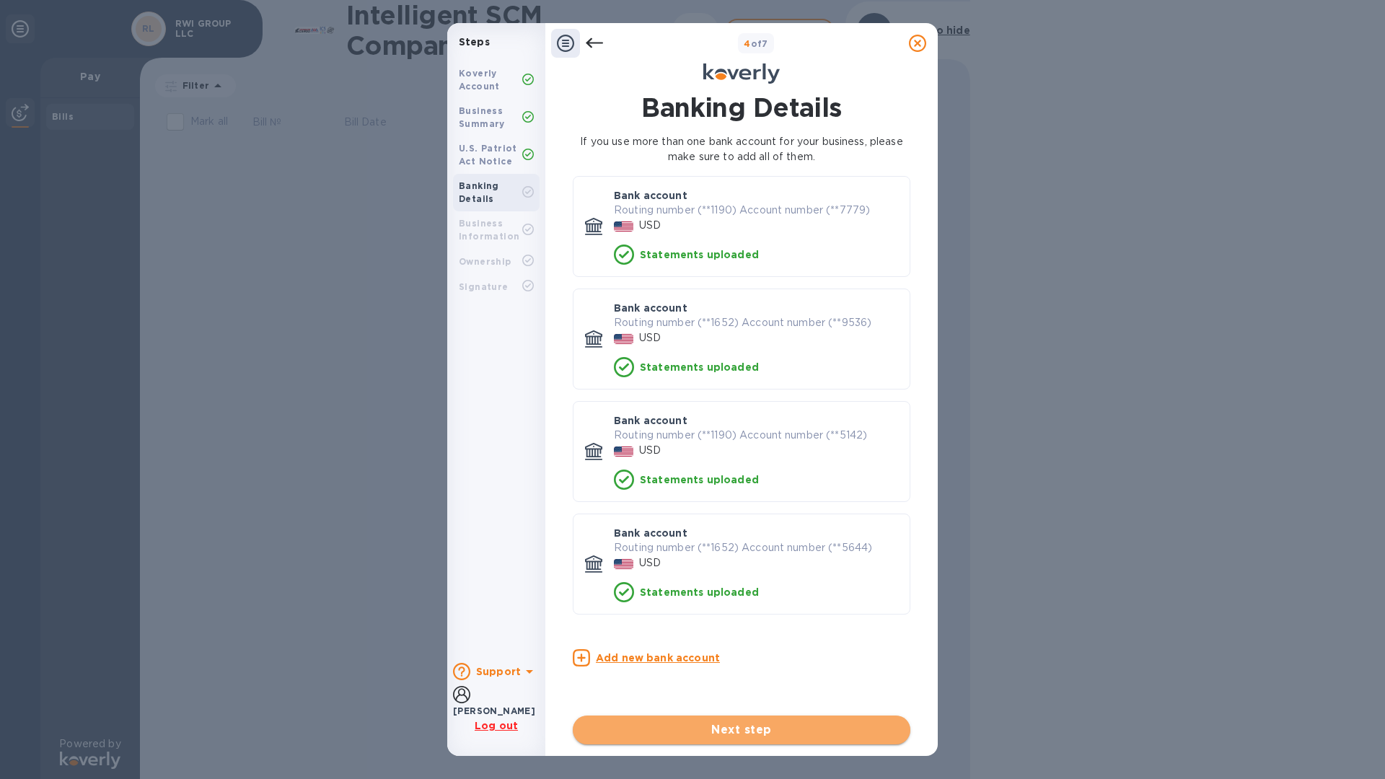
click at [711, 733] on span "Next step" at bounding box center [741, 730] width 315 height 17
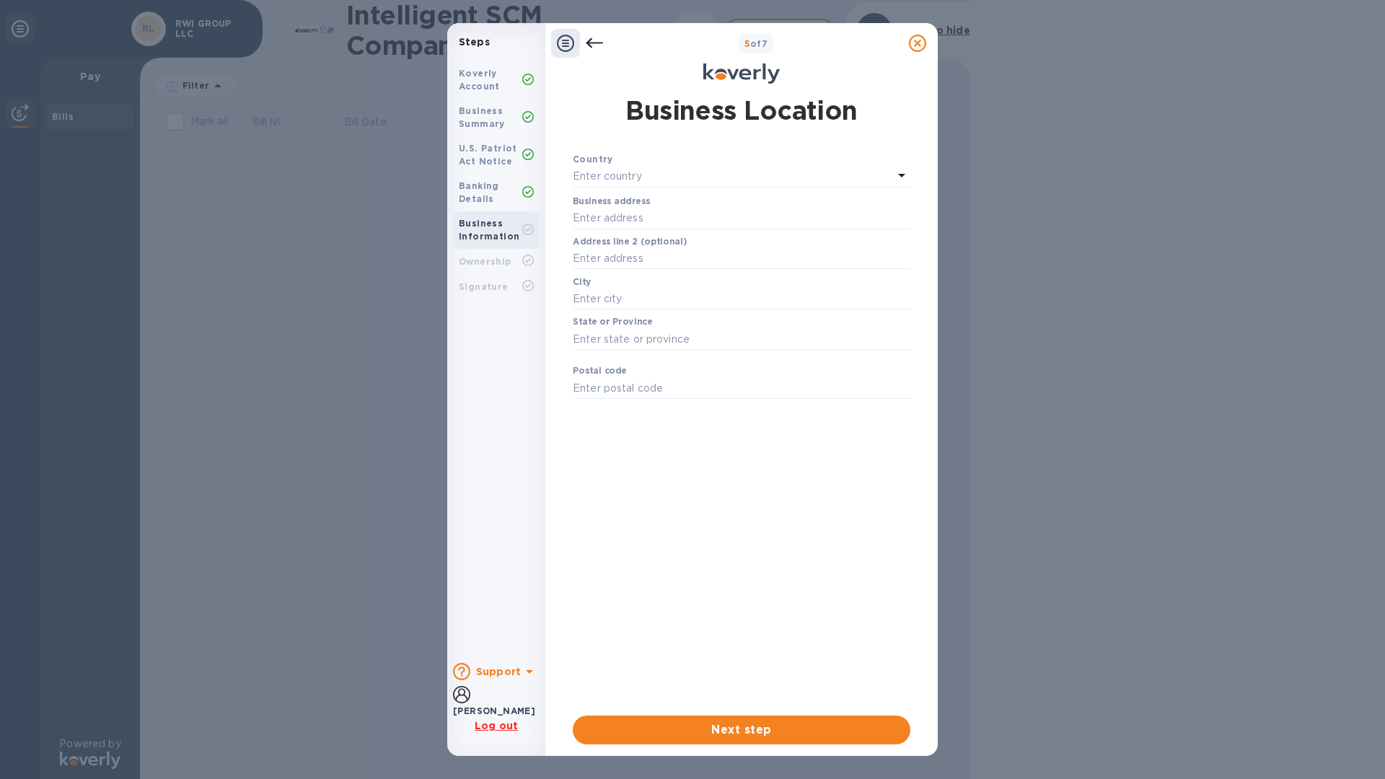
click at [673, 170] on div "Enter country" at bounding box center [733, 177] width 320 height 20
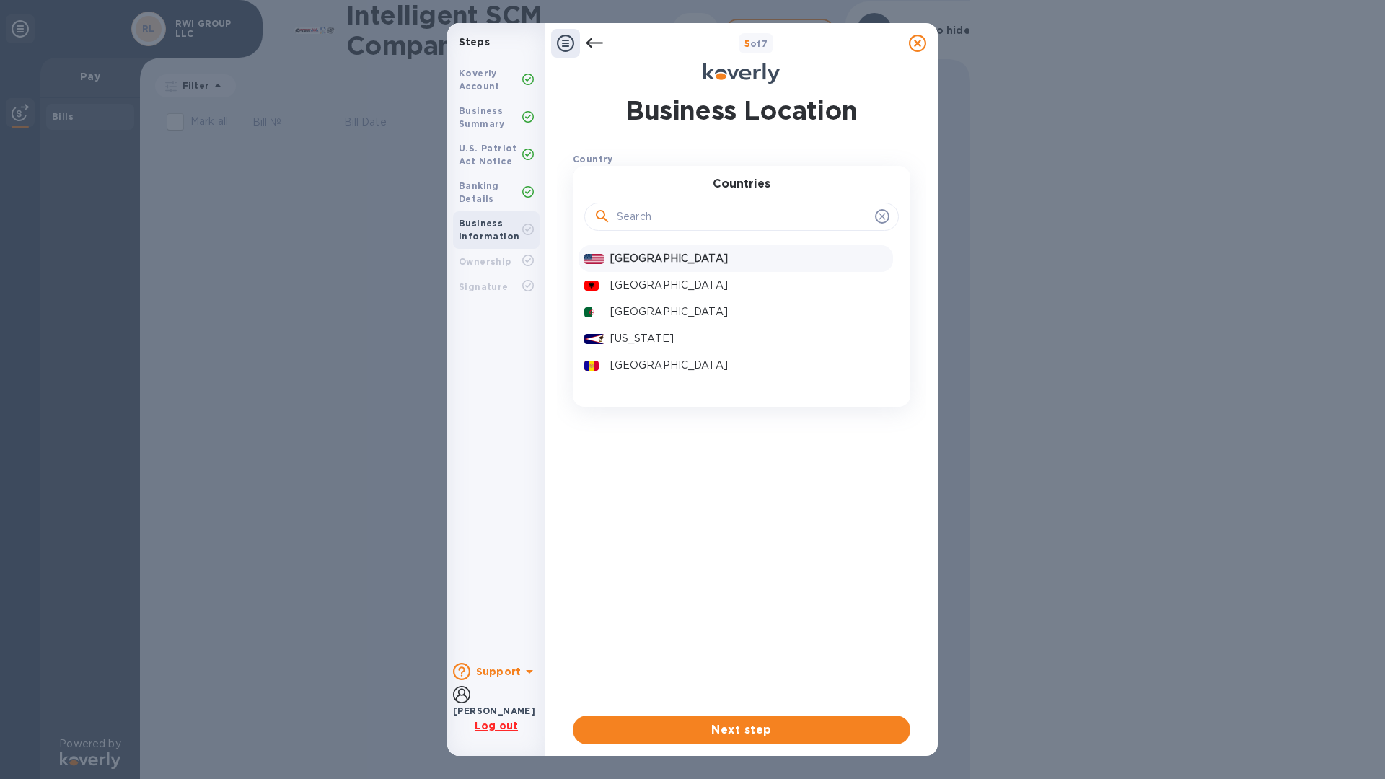
click at [636, 266] on p "[GEOGRAPHIC_DATA]" at bounding box center [748, 258] width 277 height 15
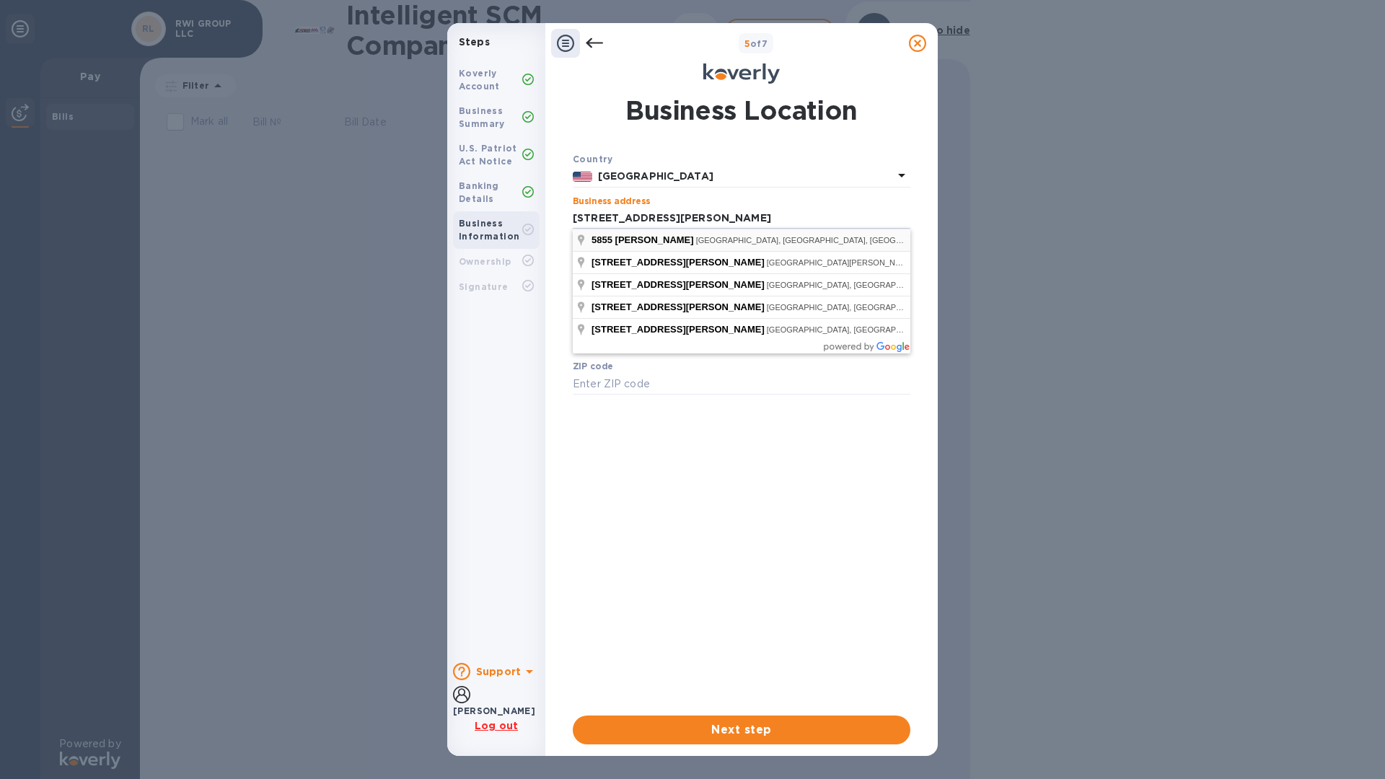
type input "[STREET_ADDRESS]"
type input "Winchester"
type input "40391"
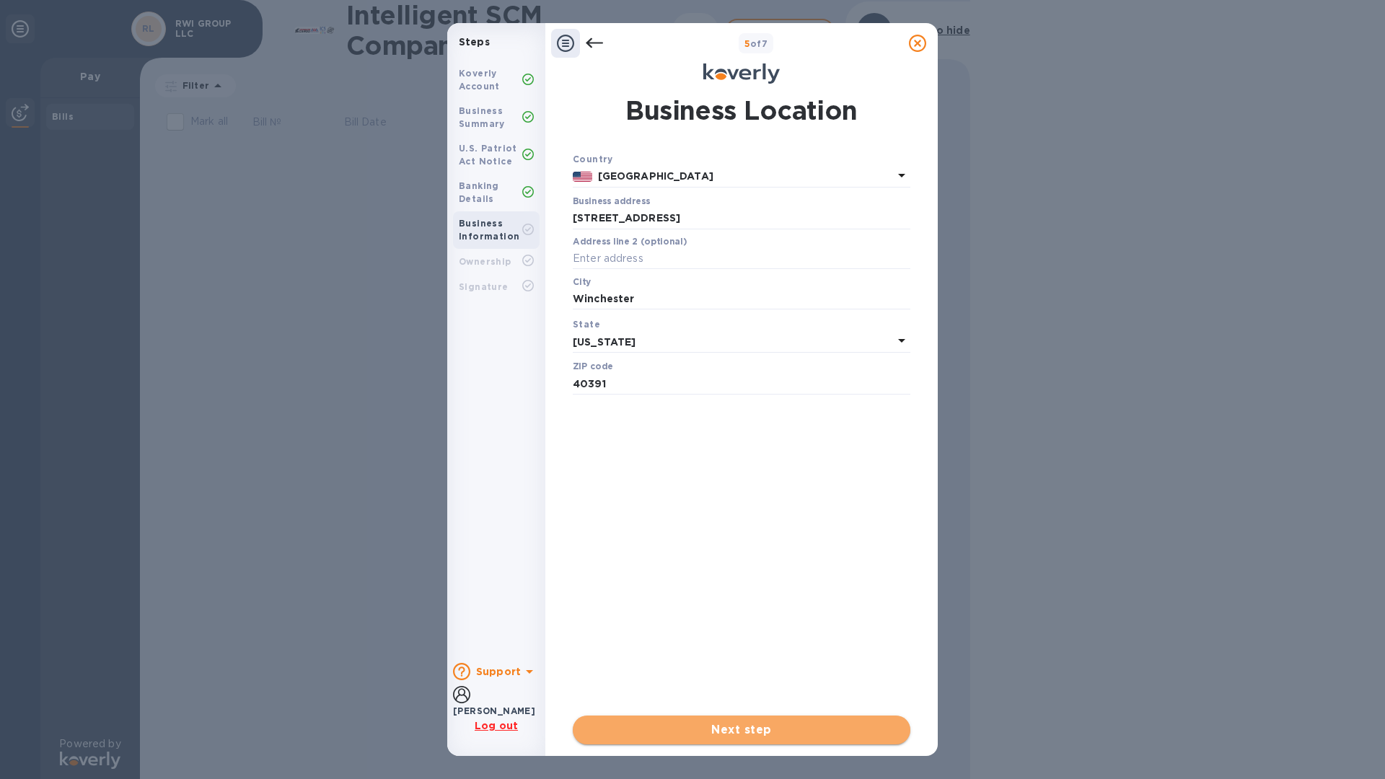
click at [768, 741] on button "Next step" at bounding box center [742, 730] width 338 height 29
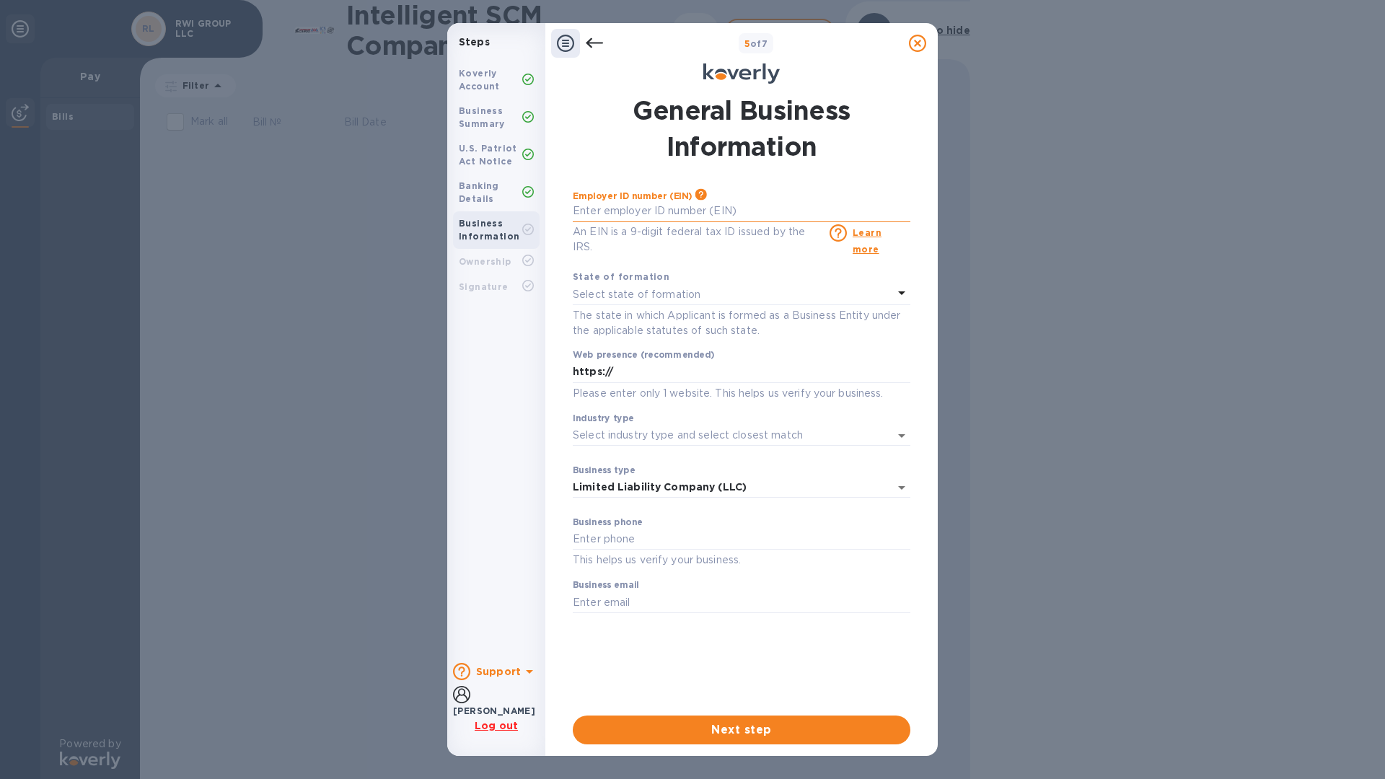
click at [678, 222] on input "text" at bounding box center [742, 212] width 338 height 22
type input "***82"
click at [692, 287] on p "Select state of formation" at bounding box center [637, 294] width 128 height 15
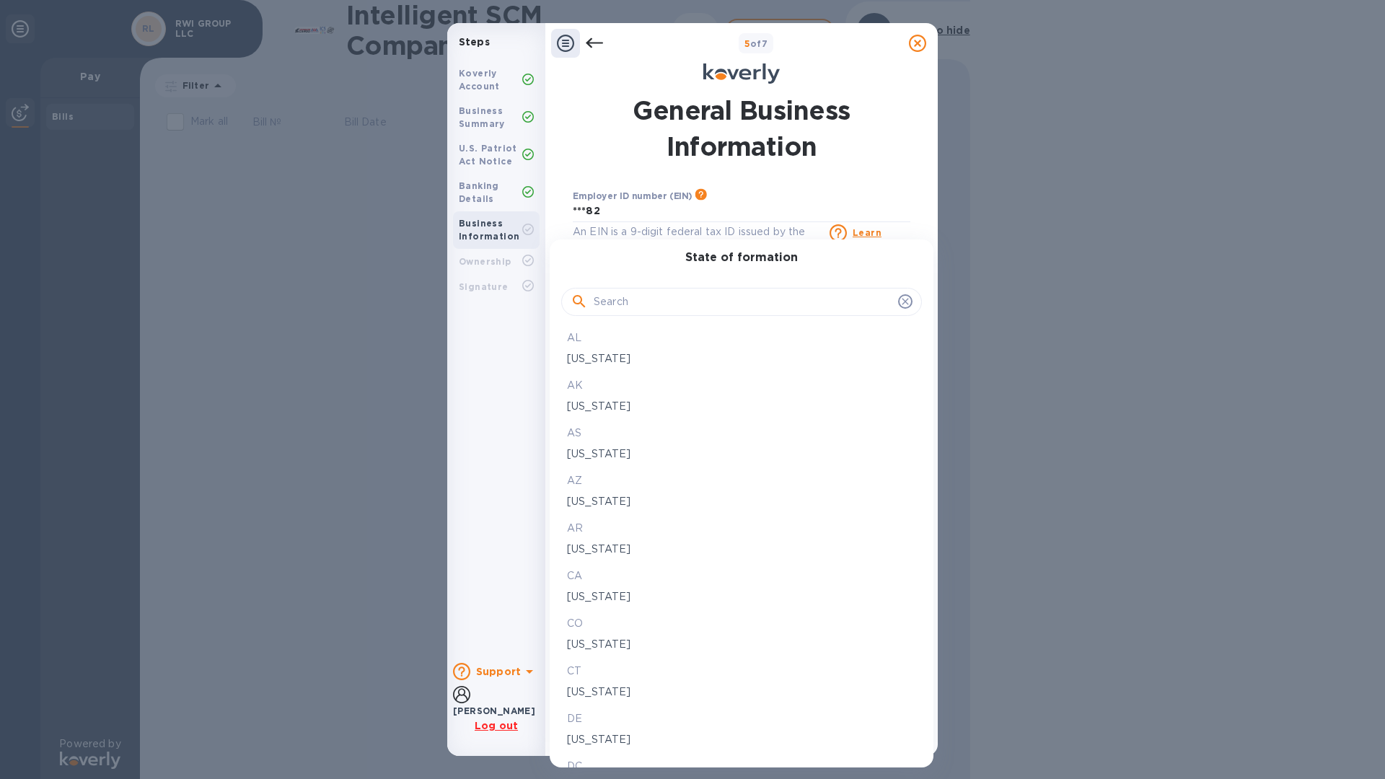
click at [683, 303] on input "text" at bounding box center [743, 303] width 299 height 22
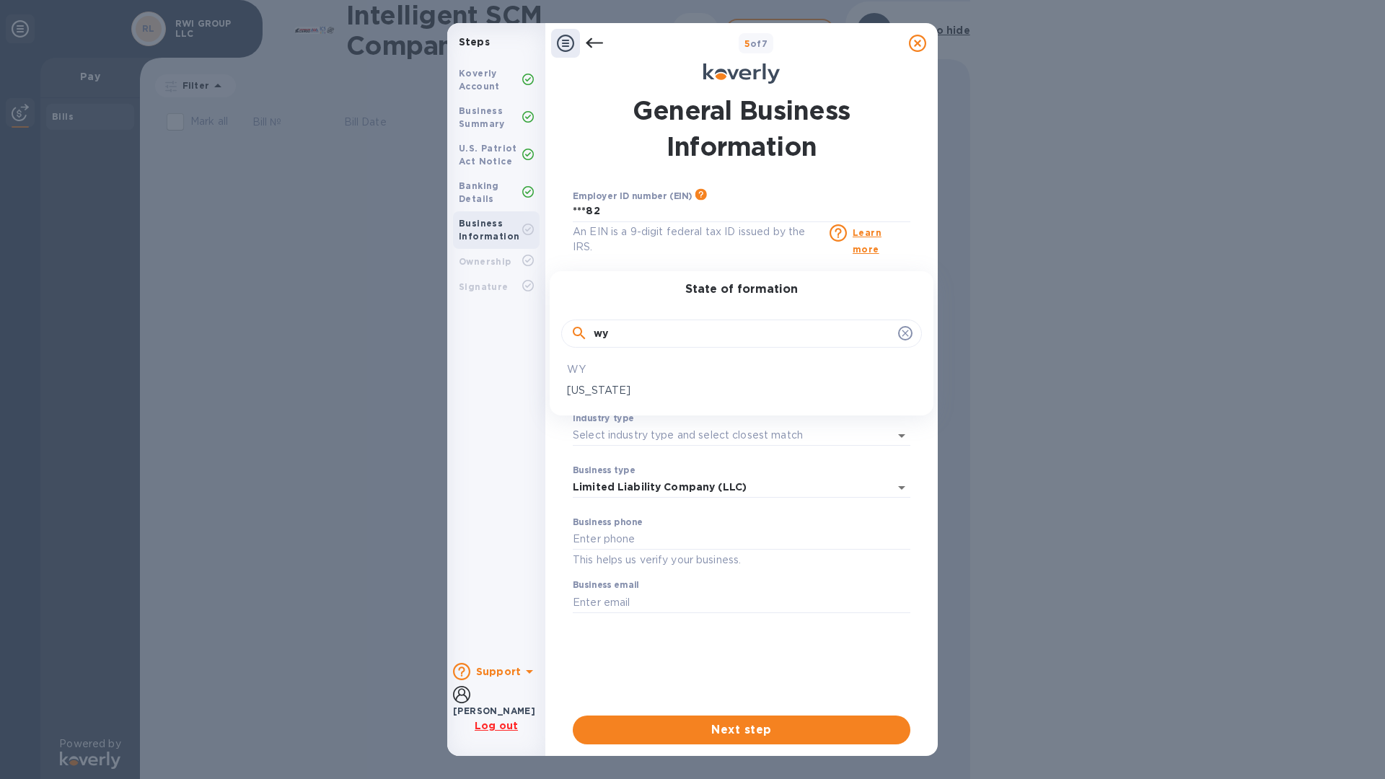
type input "wy"
click at [610, 384] on p "[US_STATE]" at bounding box center [741, 390] width 349 height 15
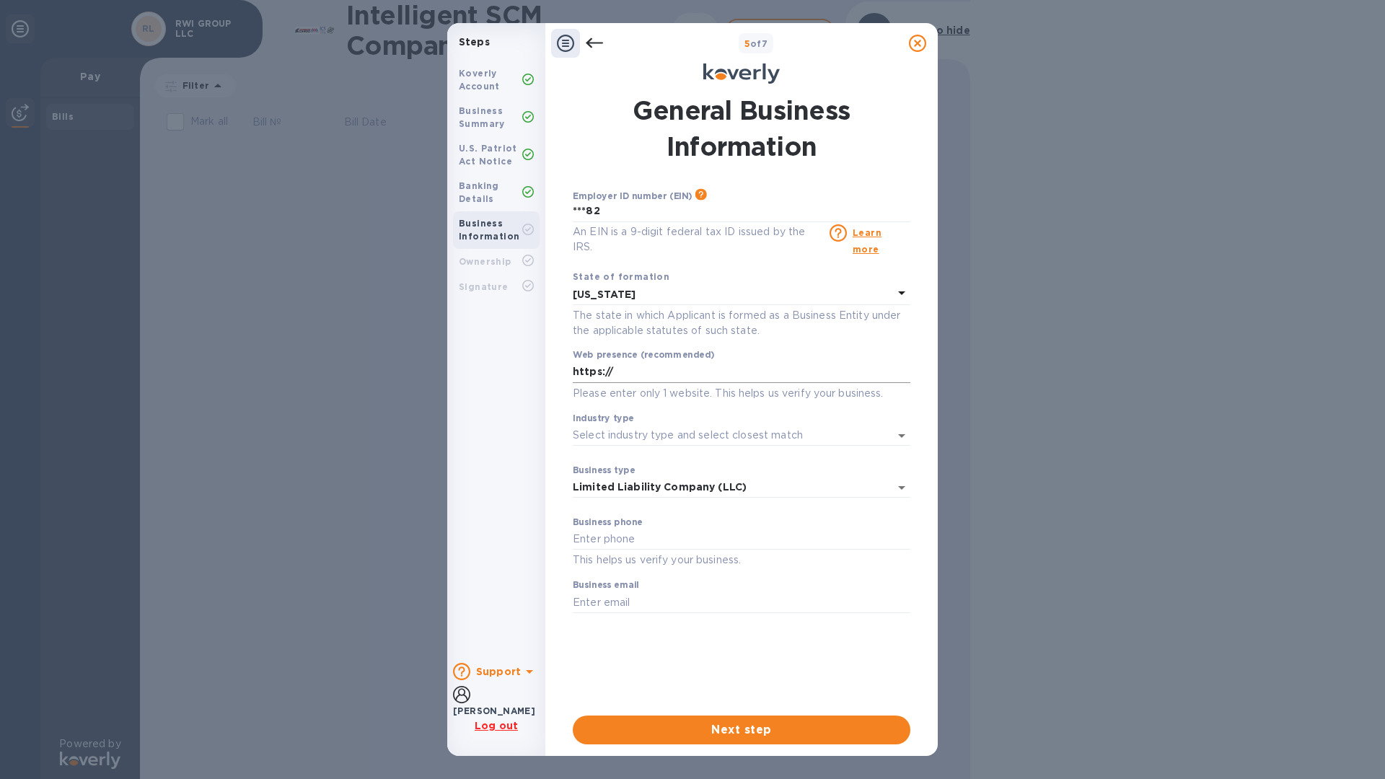
click at [680, 362] on input "https://" at bounding box center [742, 373] width 338 height 22
type input "[URL][DOMAIN_NAME]"
click at [741, 425] on input "Industry type" at bounding box center [721, 435] width 297 height 21
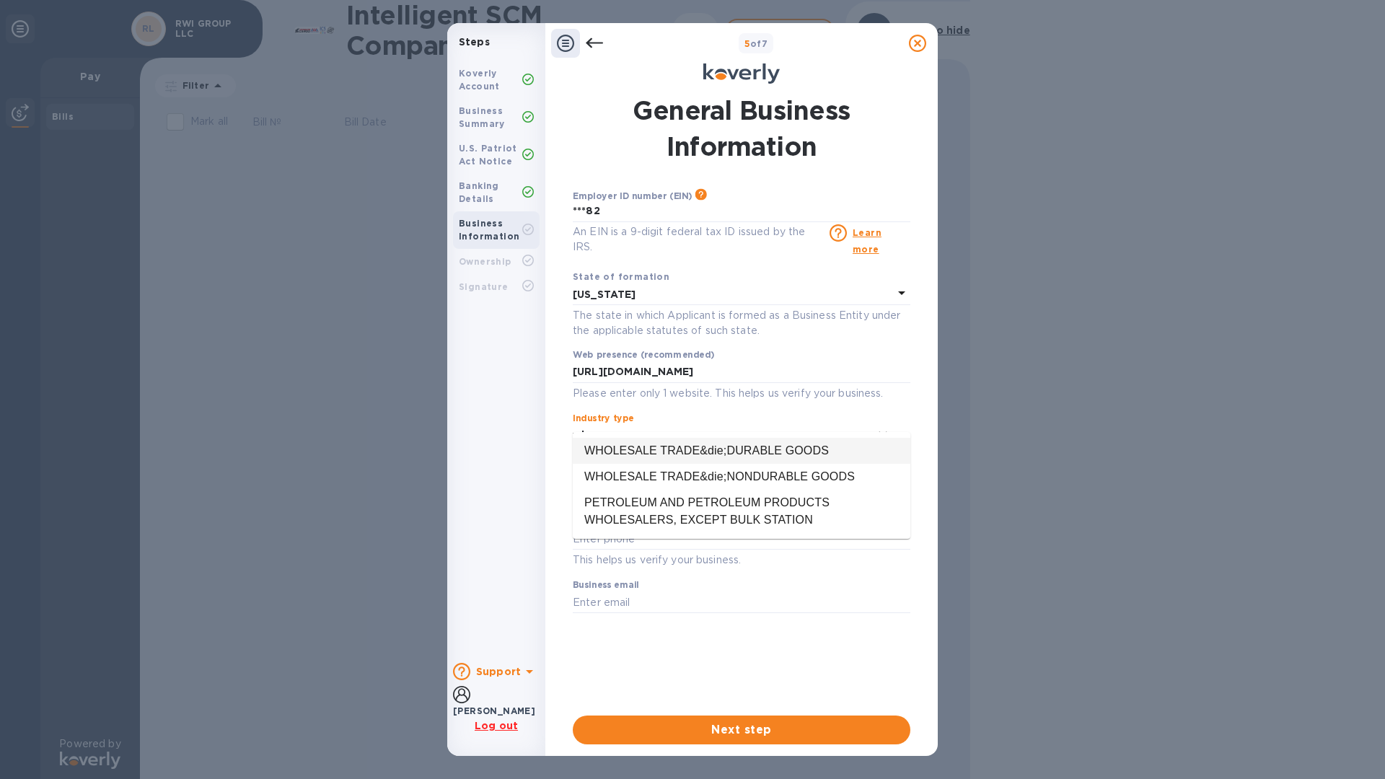
click at [651, 449] on li "WHOLESALE TRADE&die;DURABLE GOODS" at bounding box center [742, 451] width 338 height 26
type input "WHOLESALE TRADE&die;DURABLE GOODS"
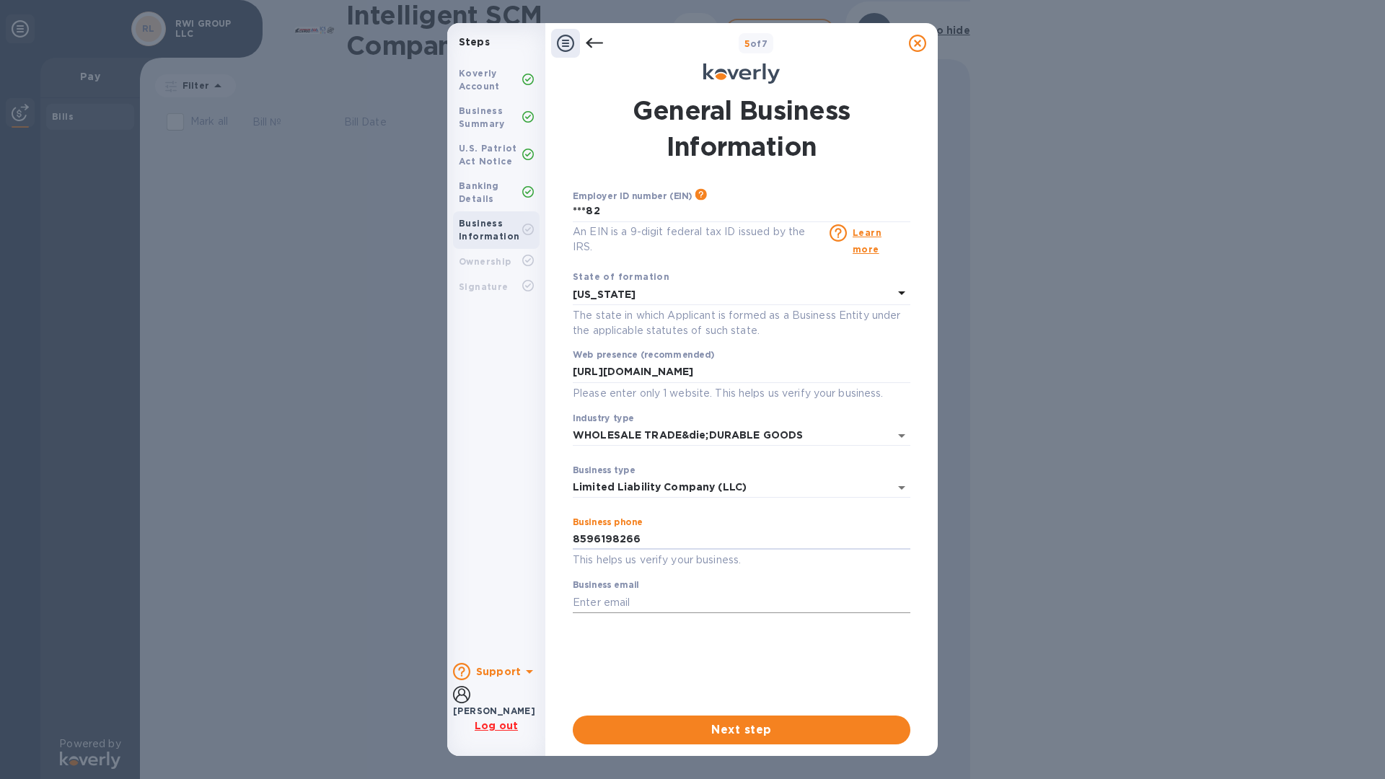
type input "8596198266"
type input "[PERSON_NAME][EMAIL_ADDRESS][DOMAIN_NAME]"
click at [870, 460] on body "Steps Koverly Account Business Summary U.S. Patriot Act Notice Banking Details …" at bounding box center [692, 389] width 1385 height 779
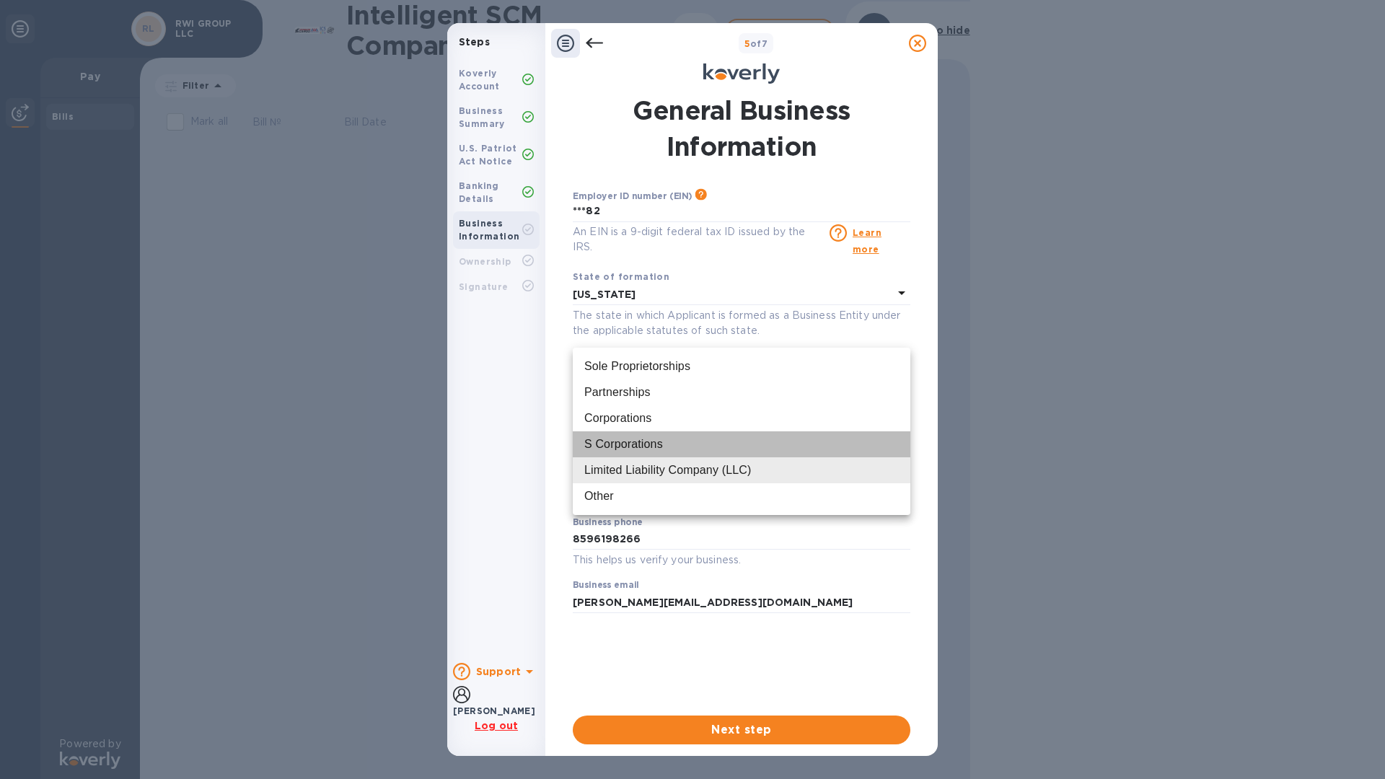
click at [665, 444] on div "S Corporations" at bounding box center [741, 444] width 315 height 17
type input "S Corporations"
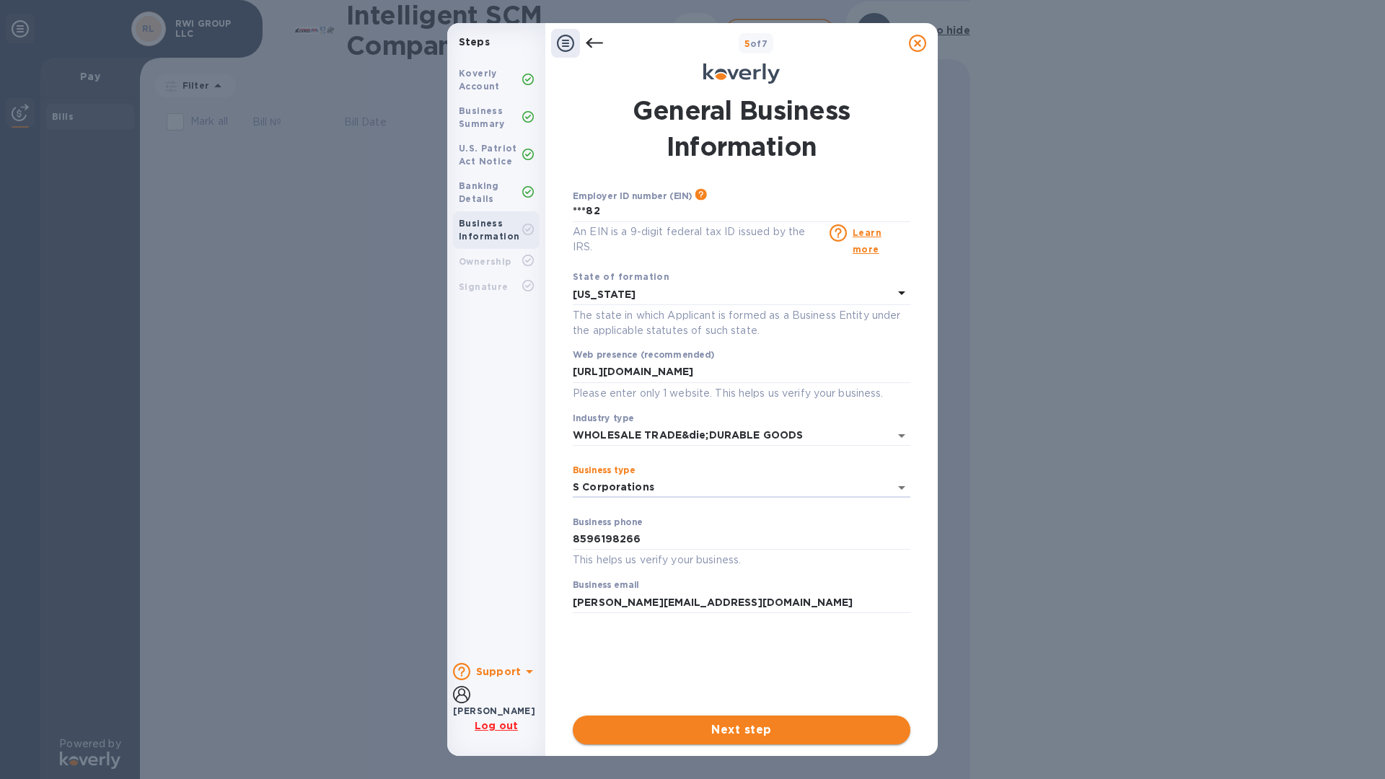
click at [735, 731] on span "Next step" at bounding box center [741, 730] width 315 height 17
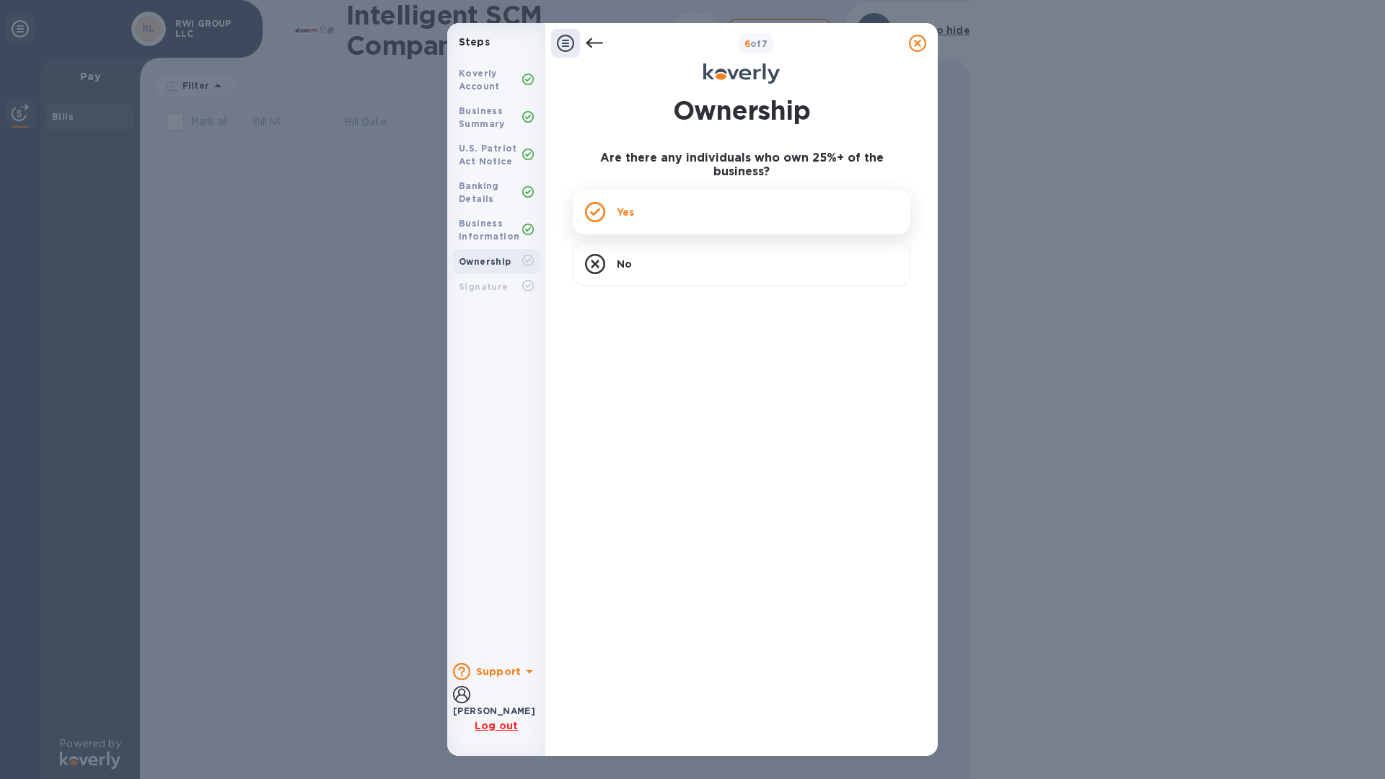
click at [626, 190] on div "Yes" at bounding box center [742, 212] width 338 height 45
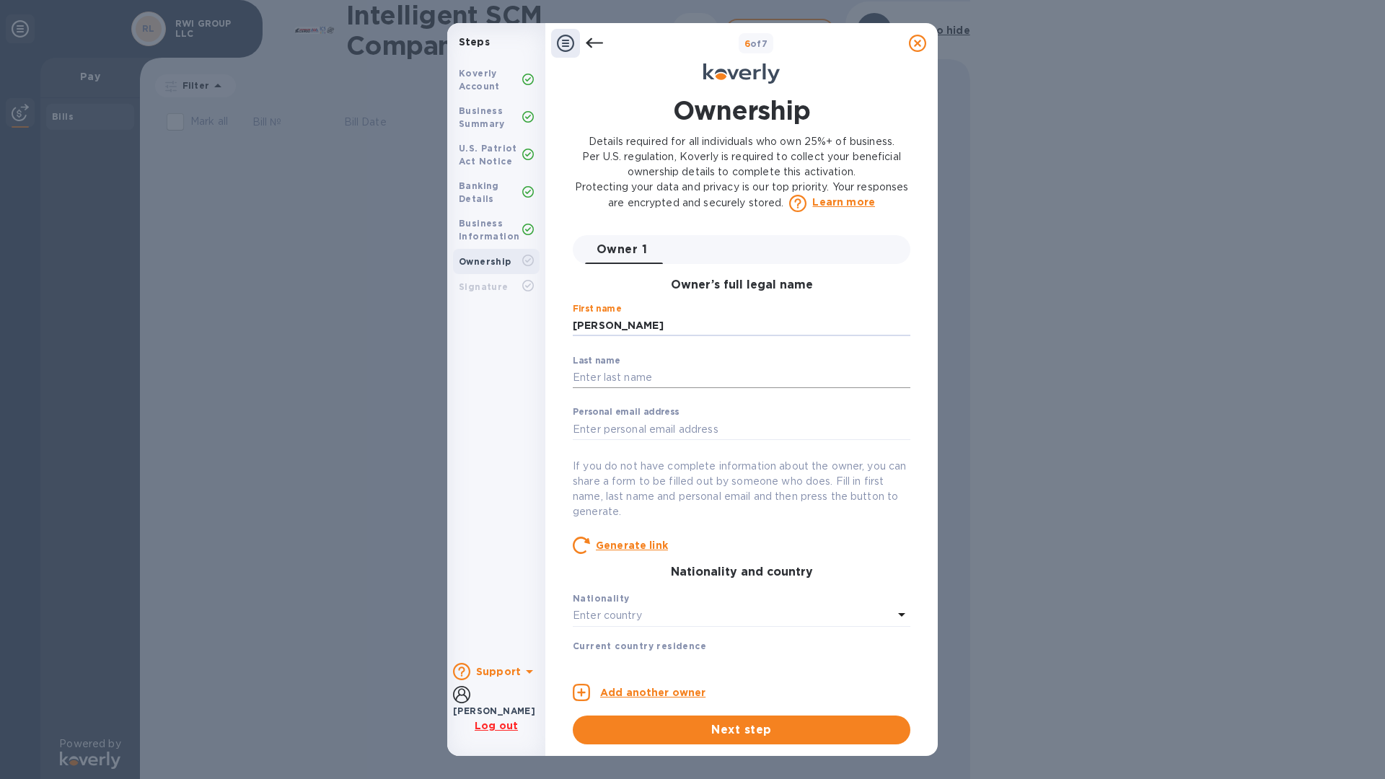
type input "[PERSON_NAME]"
type input "Tocash"
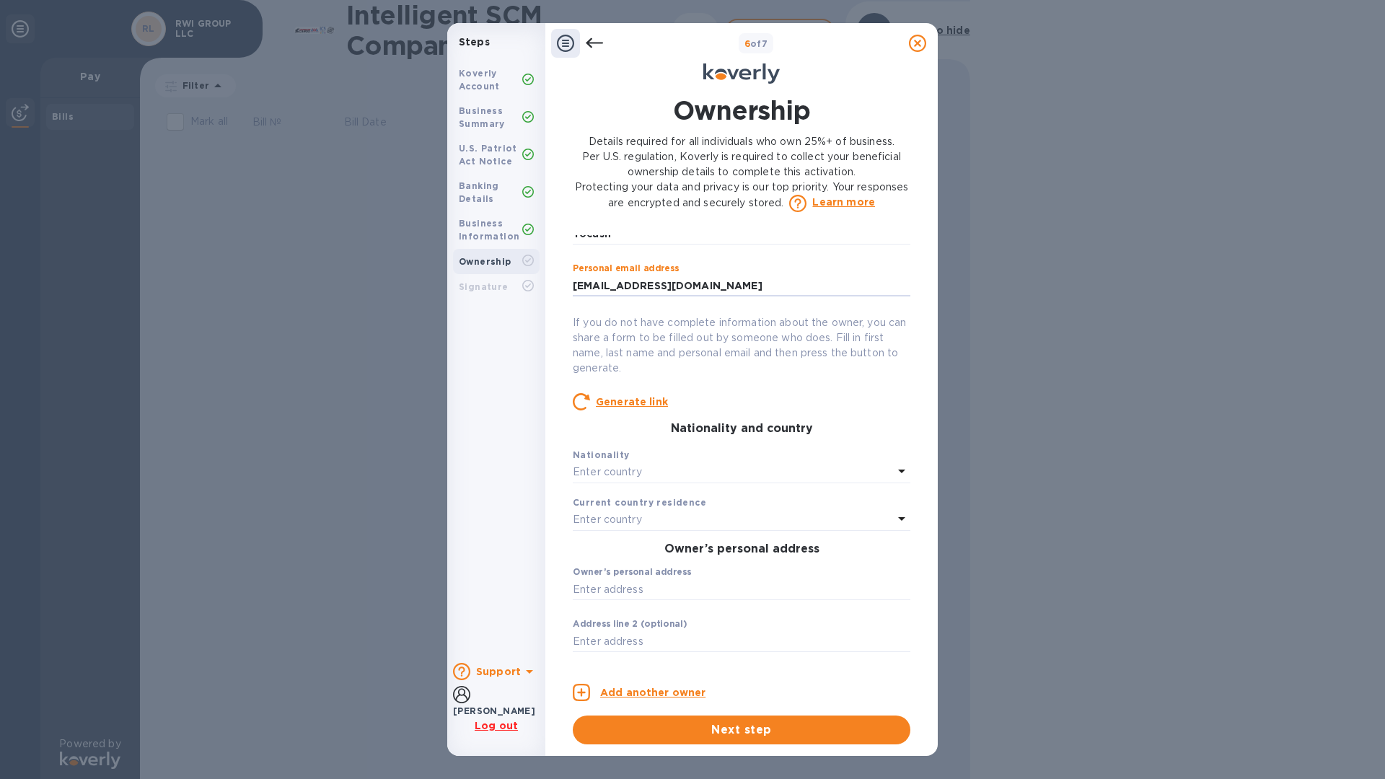
scroll to position [144, 0]
type input "[EMAIL_ADDRESS][DOMAIN_NAME]"
click at [680, 478] on div "Enter country" at bounding box center [733, 472] width 320 height 20
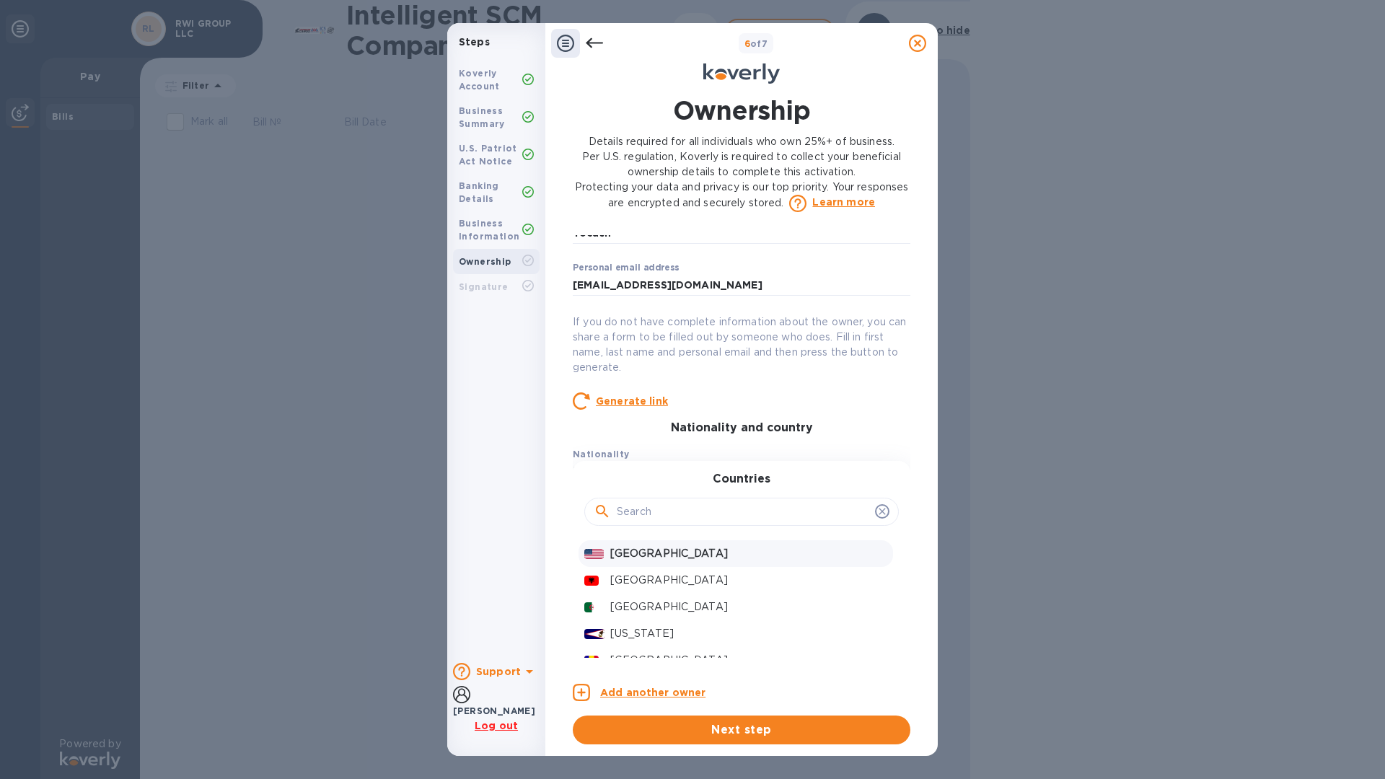
click at [645, 551] on p "[GEOGRAPHIC_DATA]" at bounding box center [748, 553] width 277 height 15
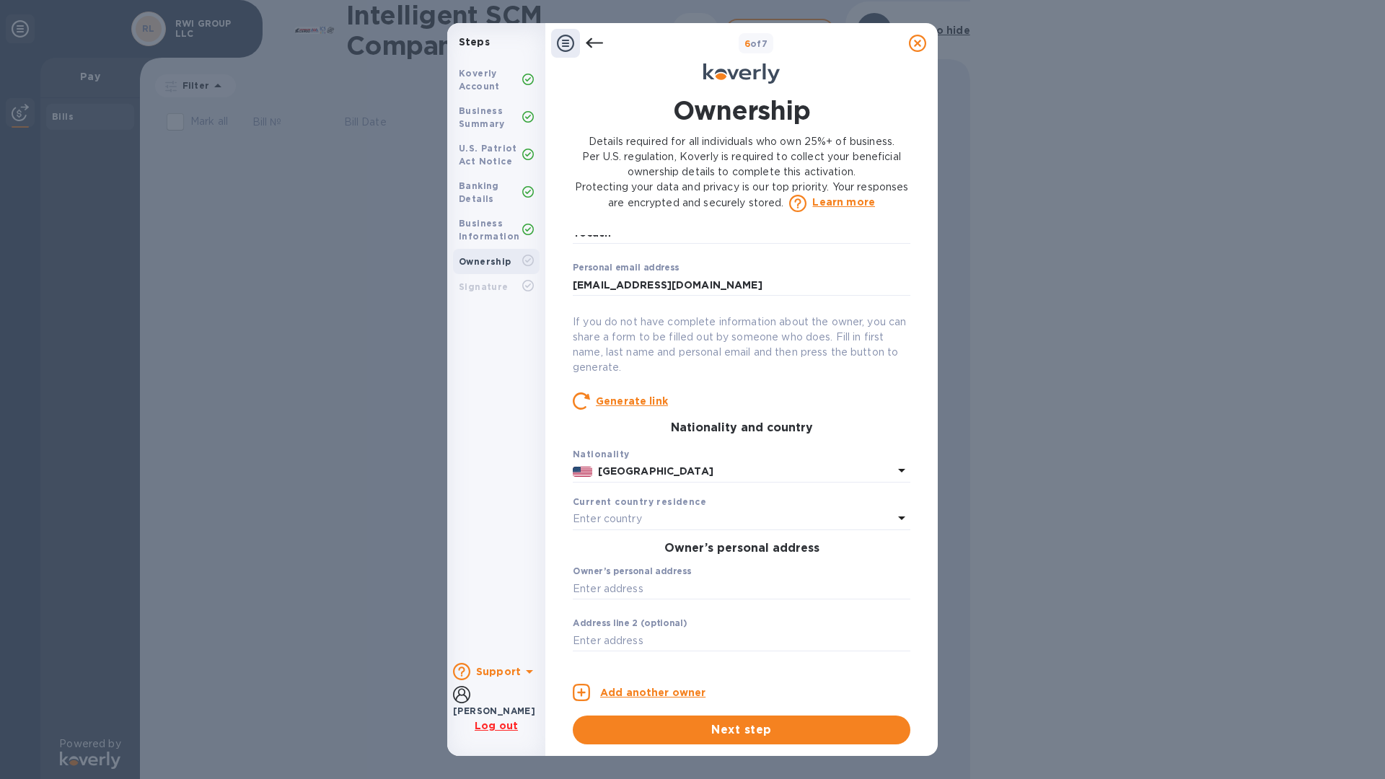
click at [744, 521] on div "Enter country" at bounding box center [733, 519] width 320 height 20
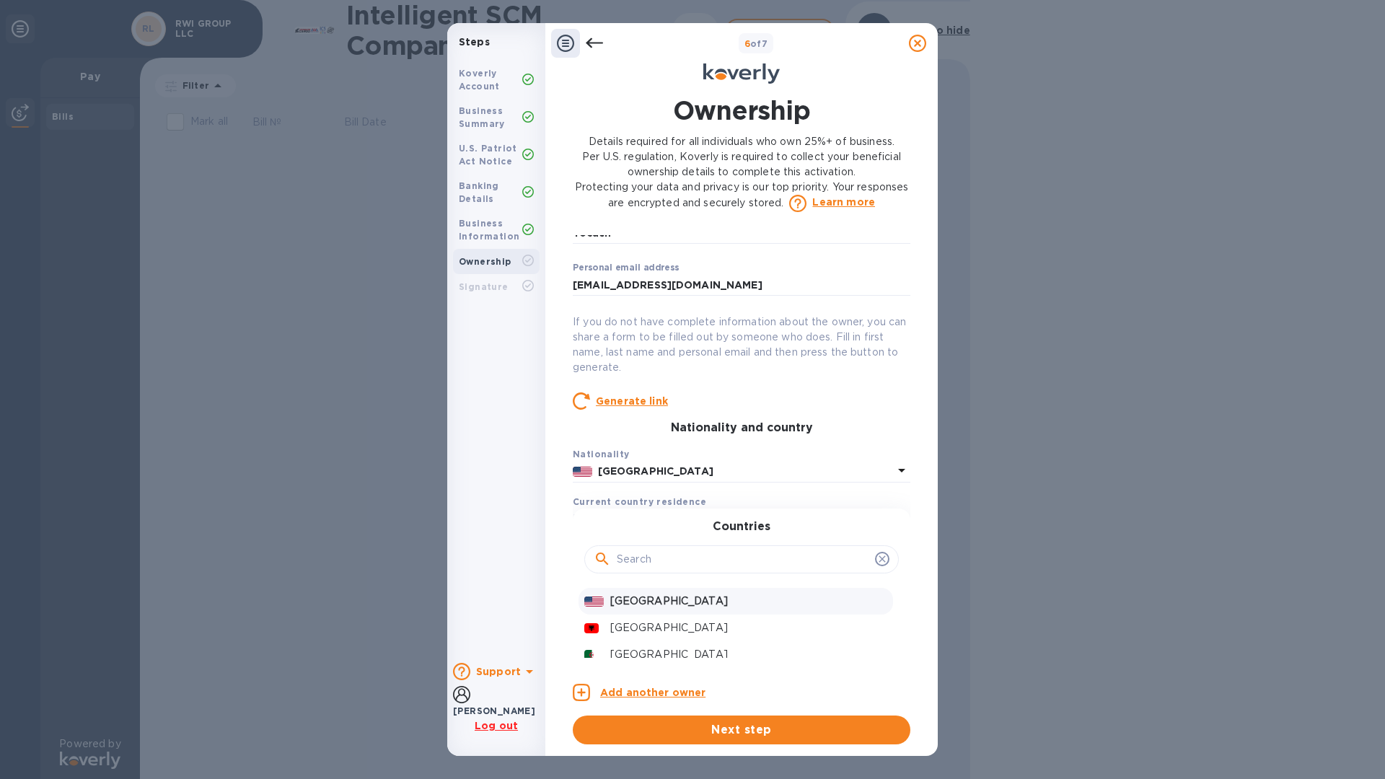
click at [642, 594] on p "[GEOGRAPHIC_DATA]" at bounding box center [748, 601] width 277 height 15
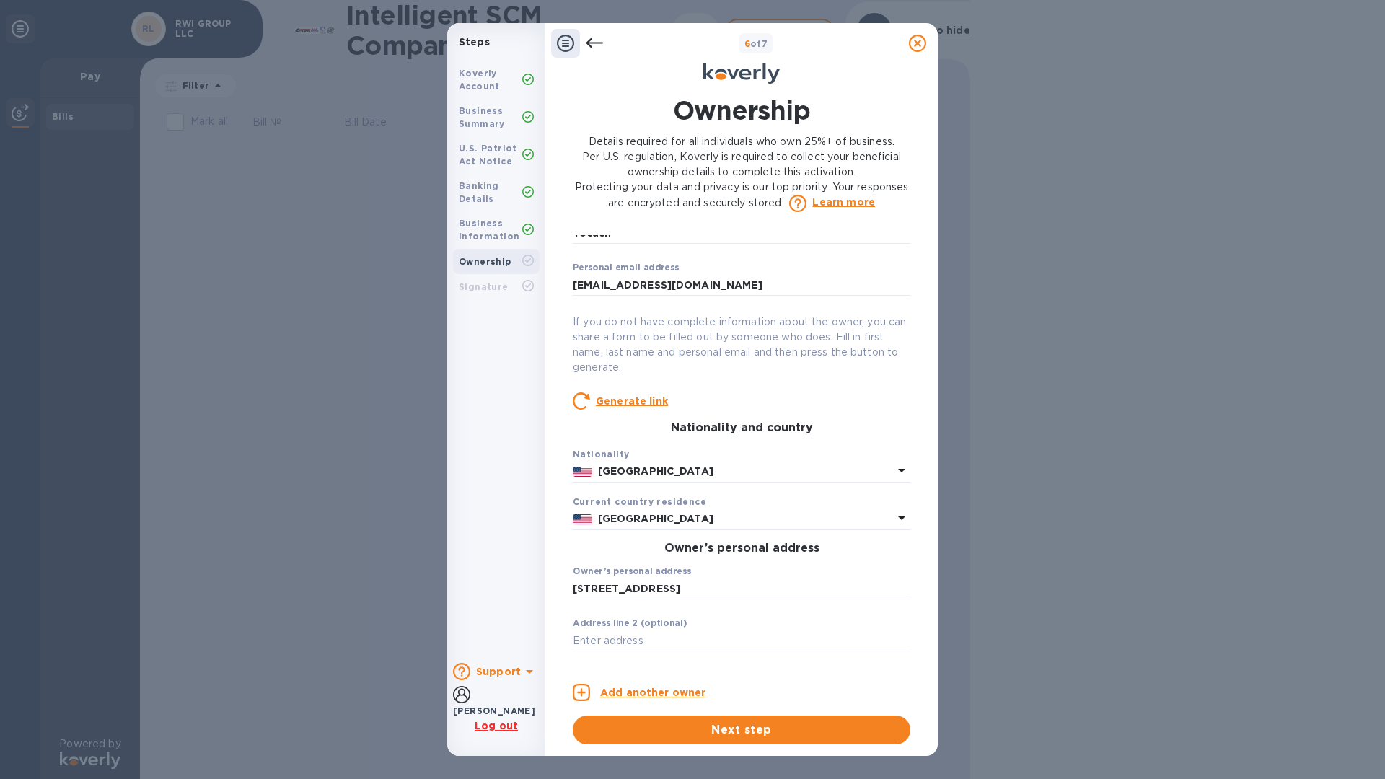
type input "122 Foaling Ridge"
type input "Nicholasville"
type input "40356"
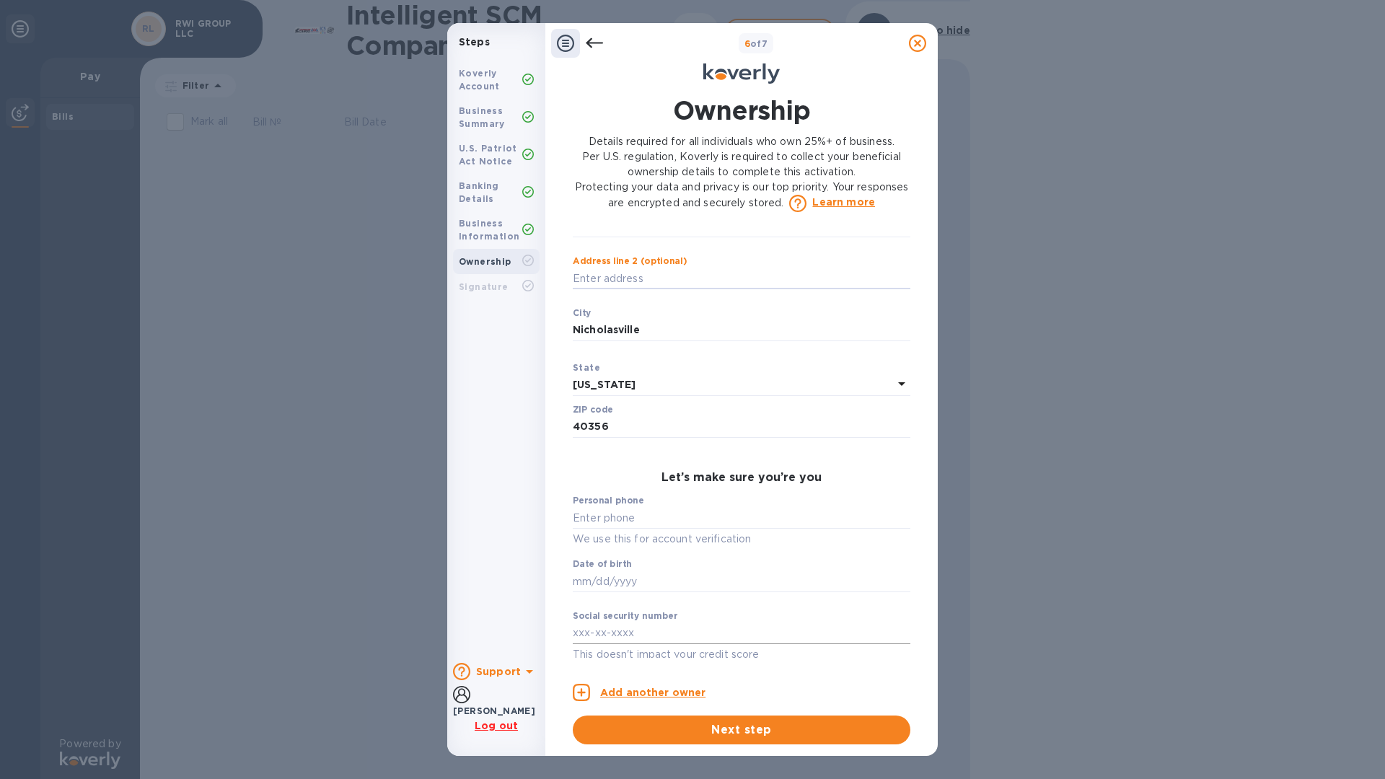
scroll to position [506, 0]
click at [654, 532] on p "We use this for account verification" at bounding box center [742, 540] width 338 height 17
type input "***66"
type input "***68"
click at [603, 633] on input "text" at bounding box center [742, 634] width 338 height 22
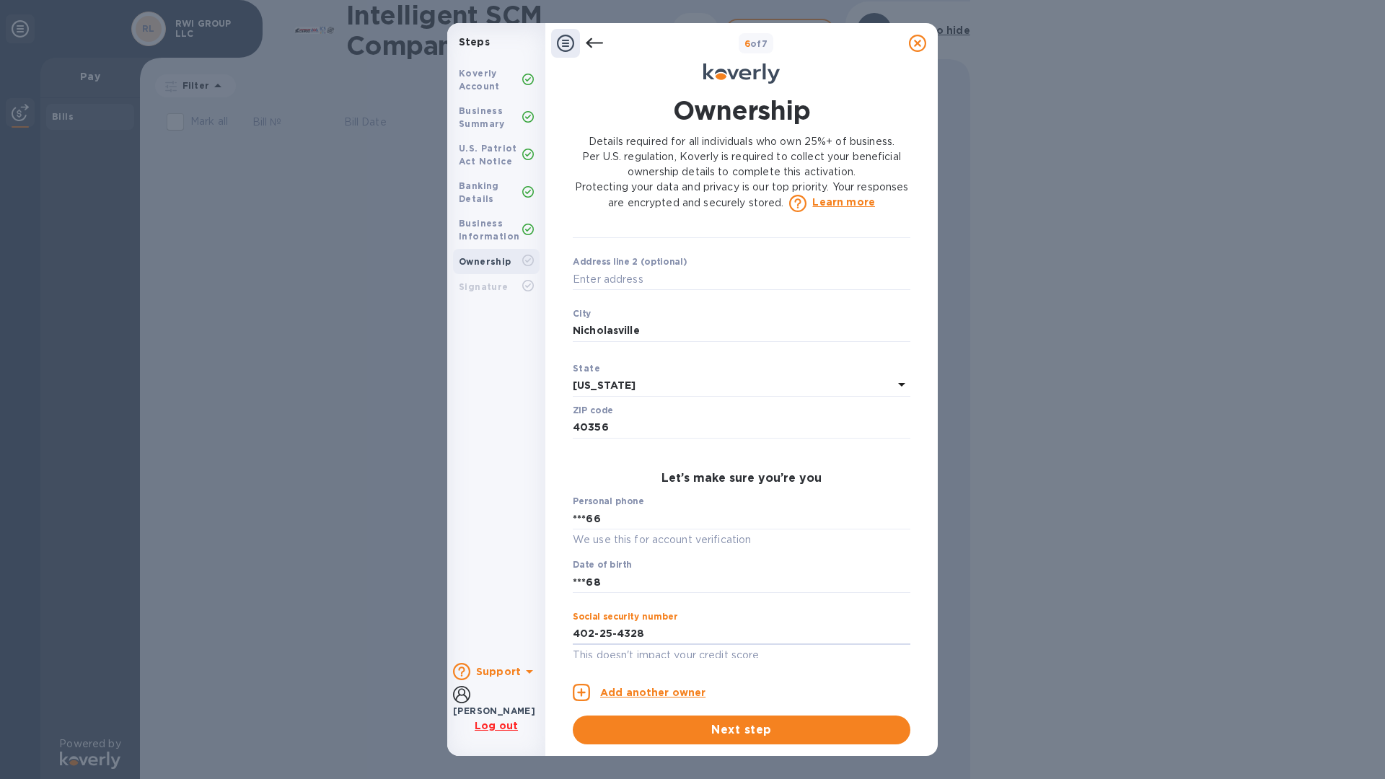
type input "***28"
click at [708, 657] on p "This doesn't impact your credit score" at bounding box center [742, 655] width 338 height 17
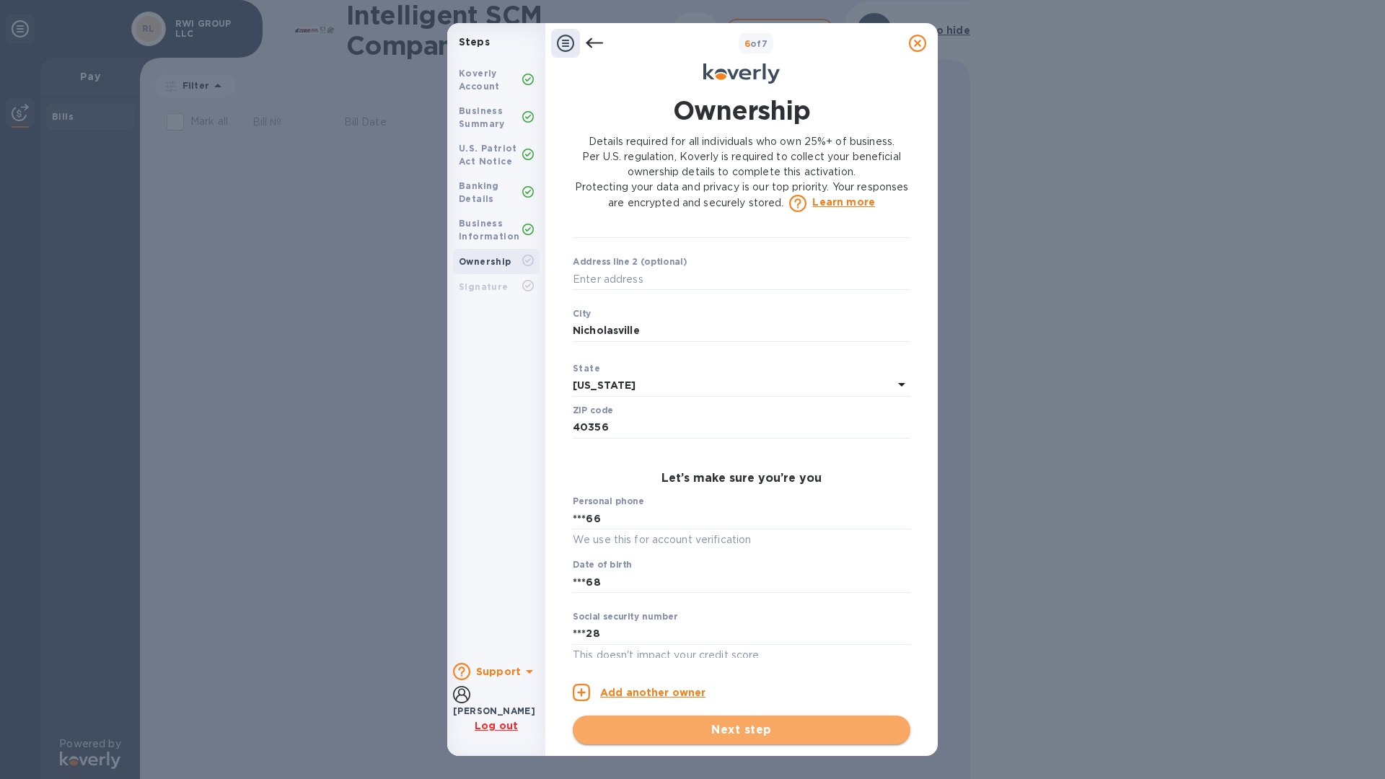
click at [730, 725] on span "Next step" at bounding box center [741, 730] width 315 height 17
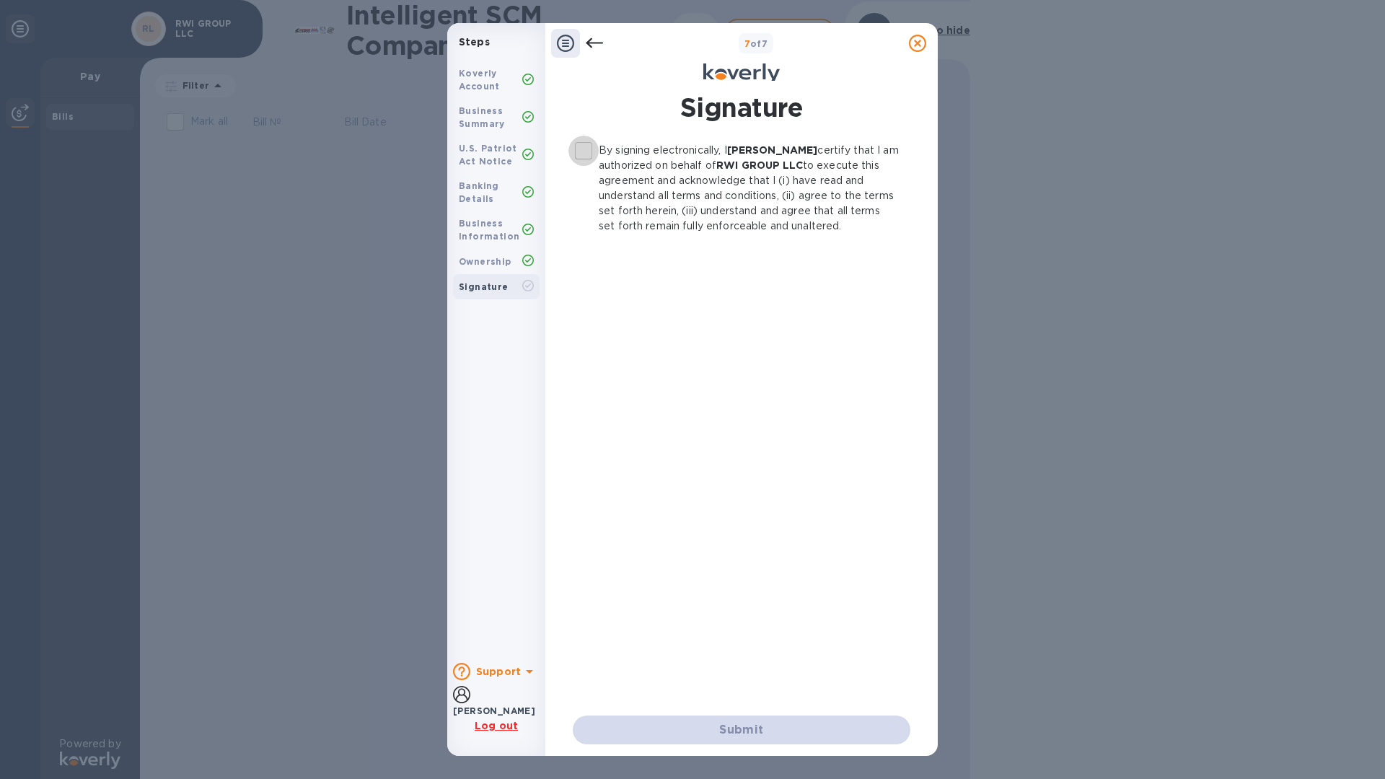
click at [588, 152] on input "By signing electronically, I [PERSON_NAME] certify that I am authorized on beha…" at bounding box center [584, 151] width 30 height 30
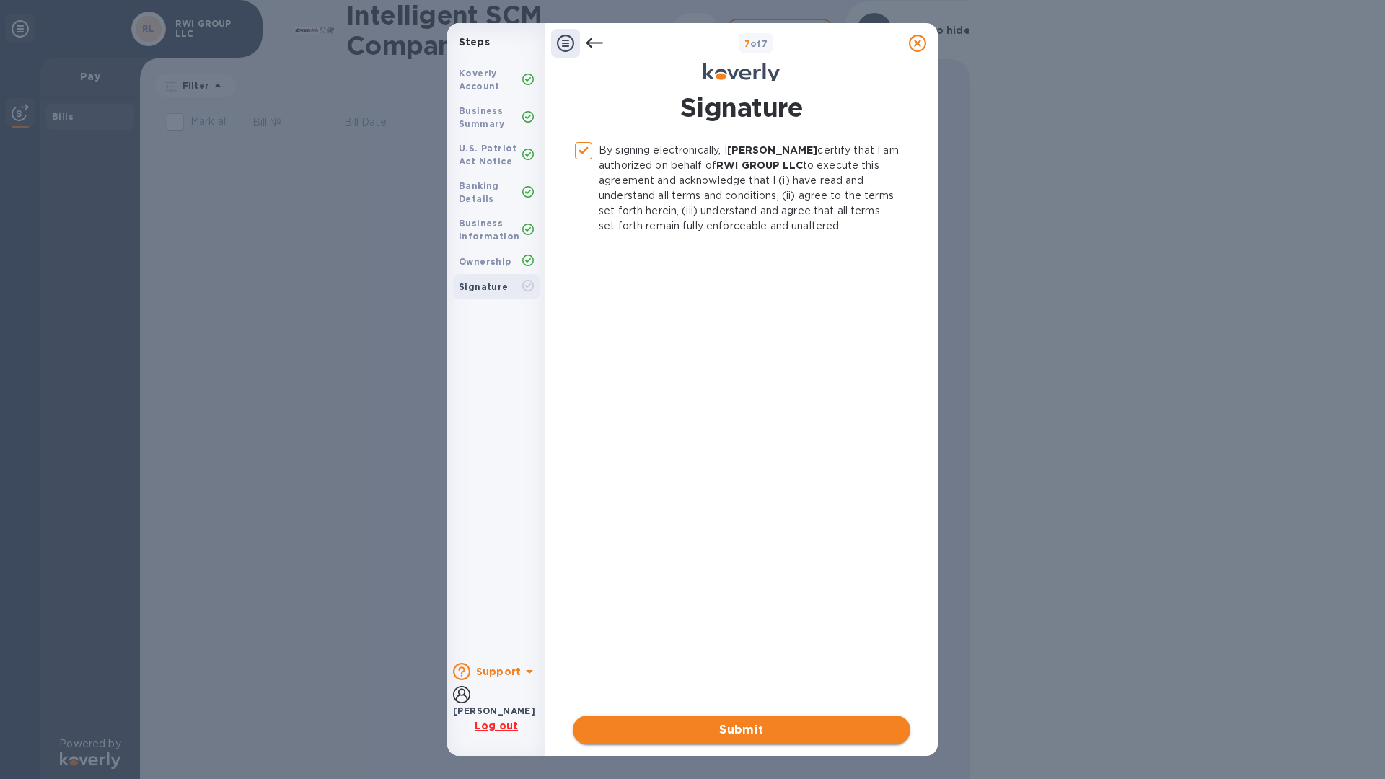
click at [704, 732] on span "Submit" at bounding box center [741, 730] width 315 height 17
checkbox input "false"
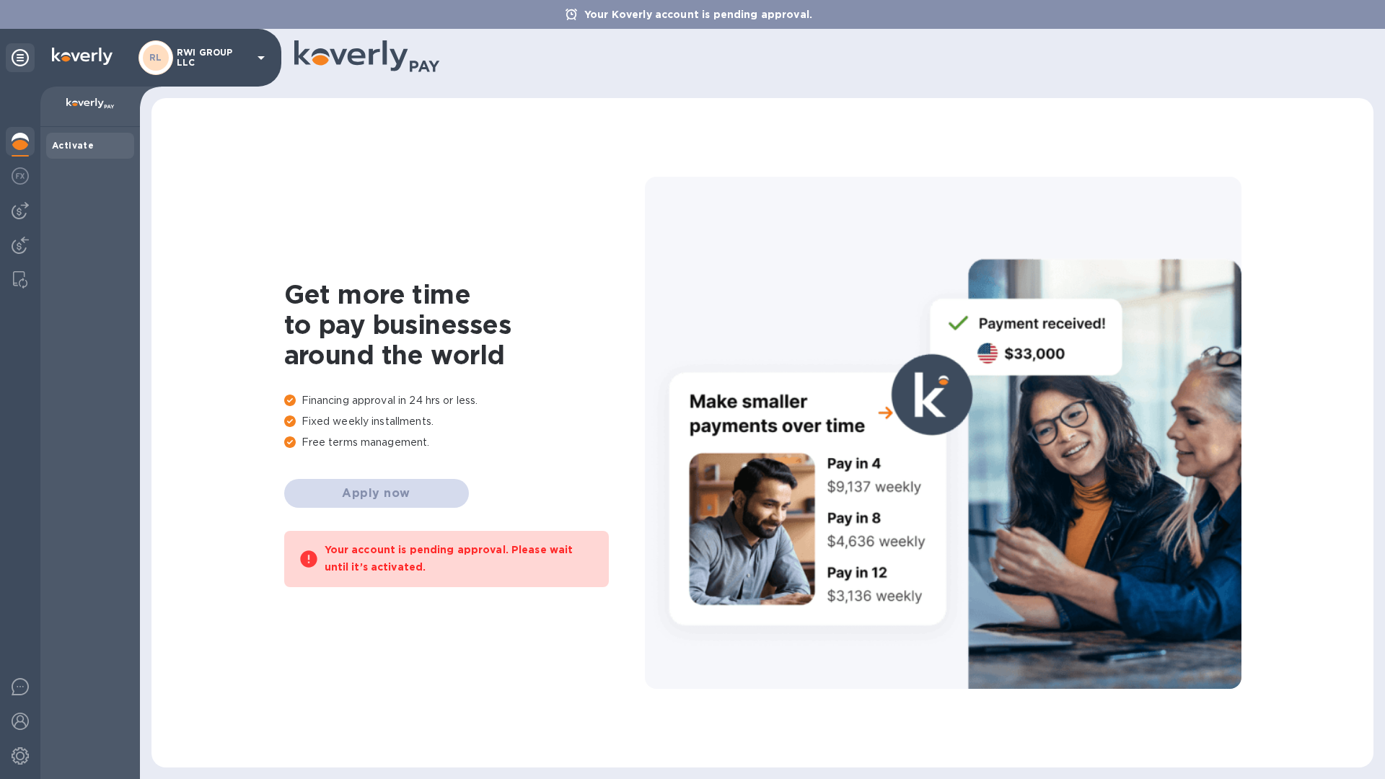
click at [87, 113] on div at bounding box center [90, 107] width 100 height 40
click at [74, 147] on b "Activate" at bounding box center [73, 145] width 42 height 11
click at [402, 173] on div "Get more time to pay businesses around the world Financing approval in 24 hrs o…" at bounding box center [762, 433] width 1193 height 641
